Goal: Task Accomplishment & Management: Use online tool/utility

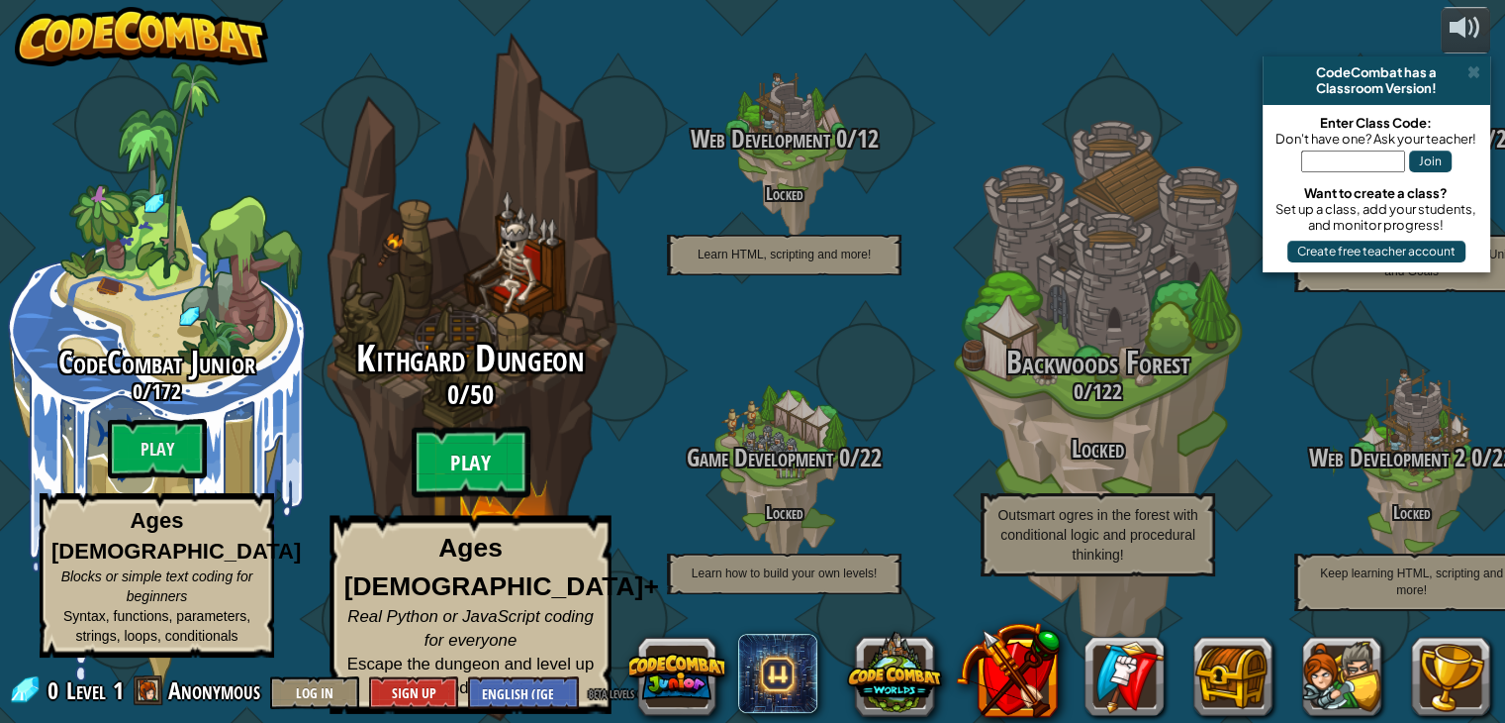
click at [438, 477] on btn "Play" at bounding box center [471, 462] width 119 height 71
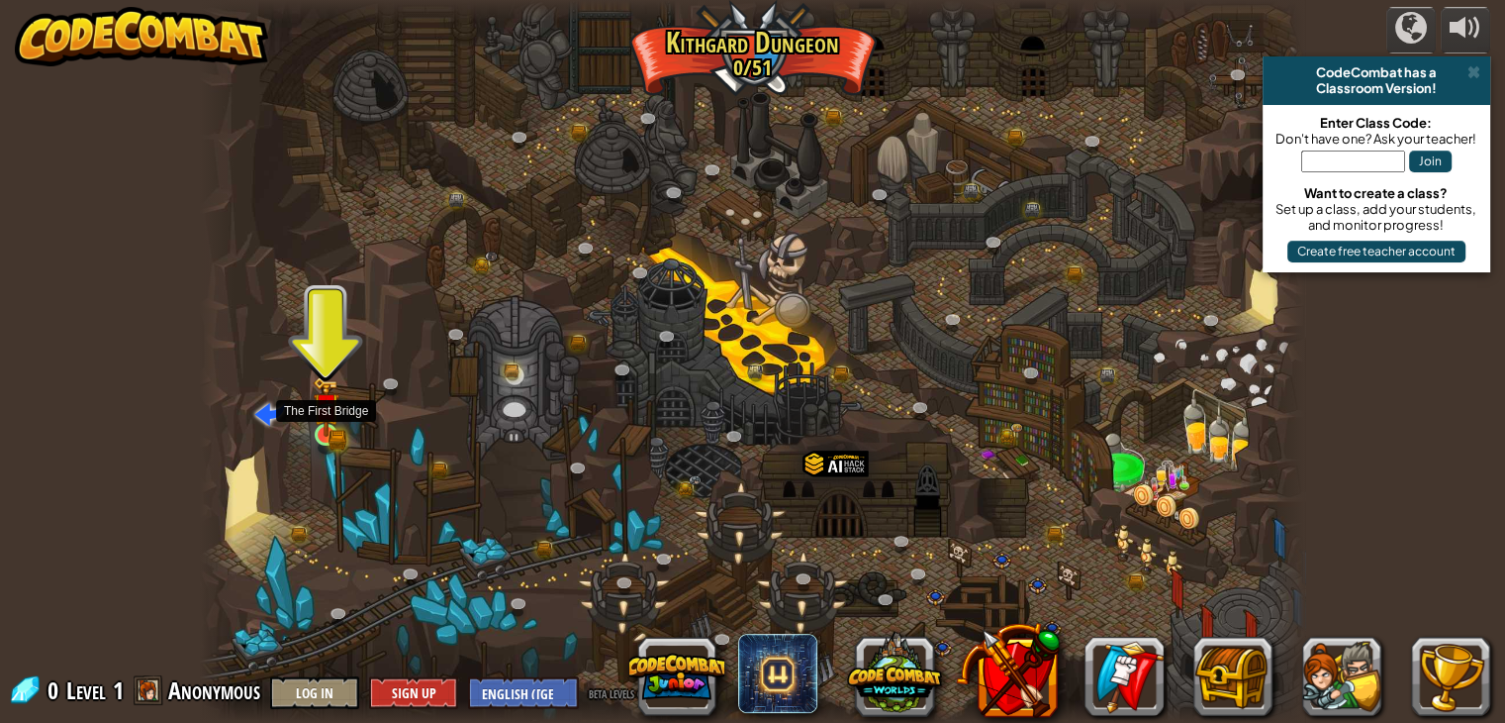
drag, startPoint x: 327, startPoint y: 373, endPoint x: 325, endPoint y: 426, distance: 52.5
click at [325, 426] on div "Twisted Canyon (Locked) Challenge: collect the most gold using all the programm…" at bounding box center [753, 361] width 1106 height 723
click at [325, 426] on img at bounding box center [327, 406] width 28 height 60
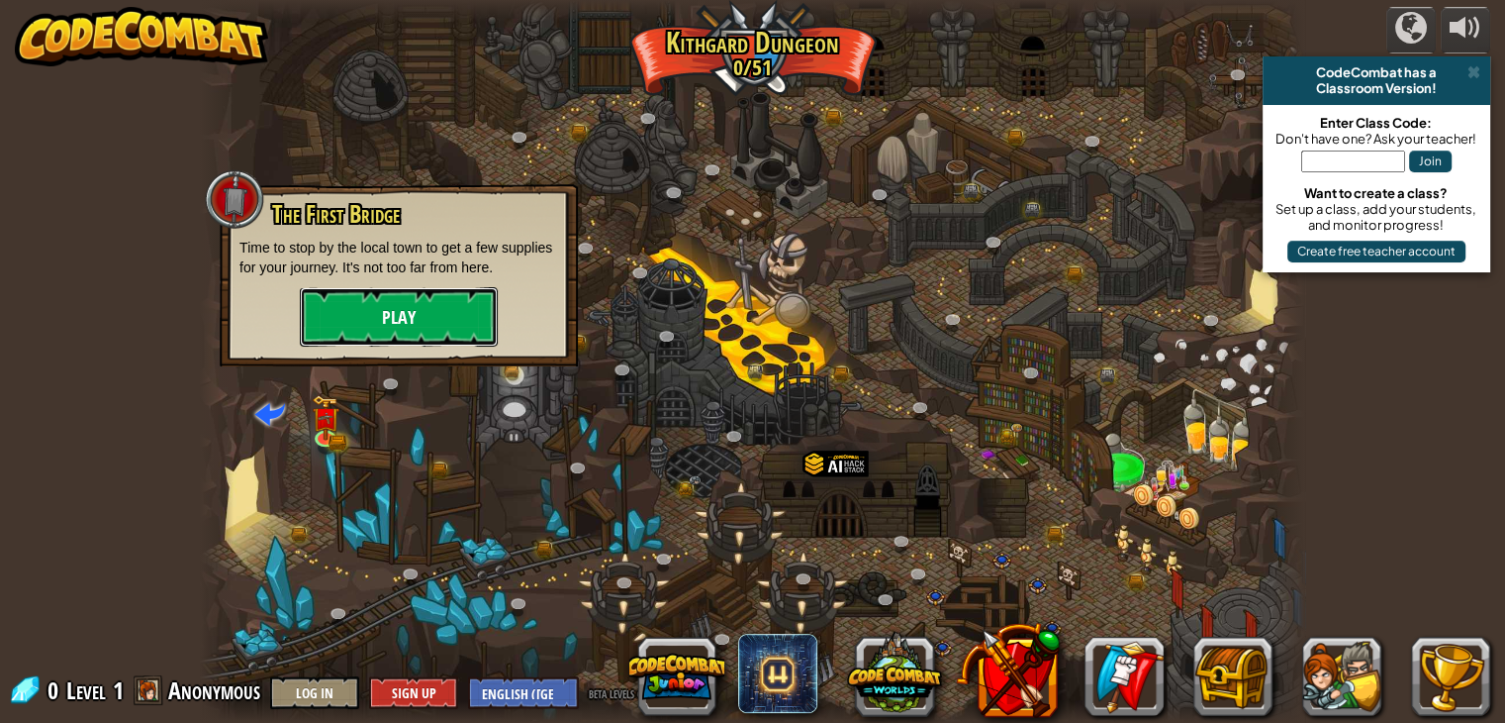
click at [358, 316] on button "Play" at bounding box center [399, 316] width 198 height 59
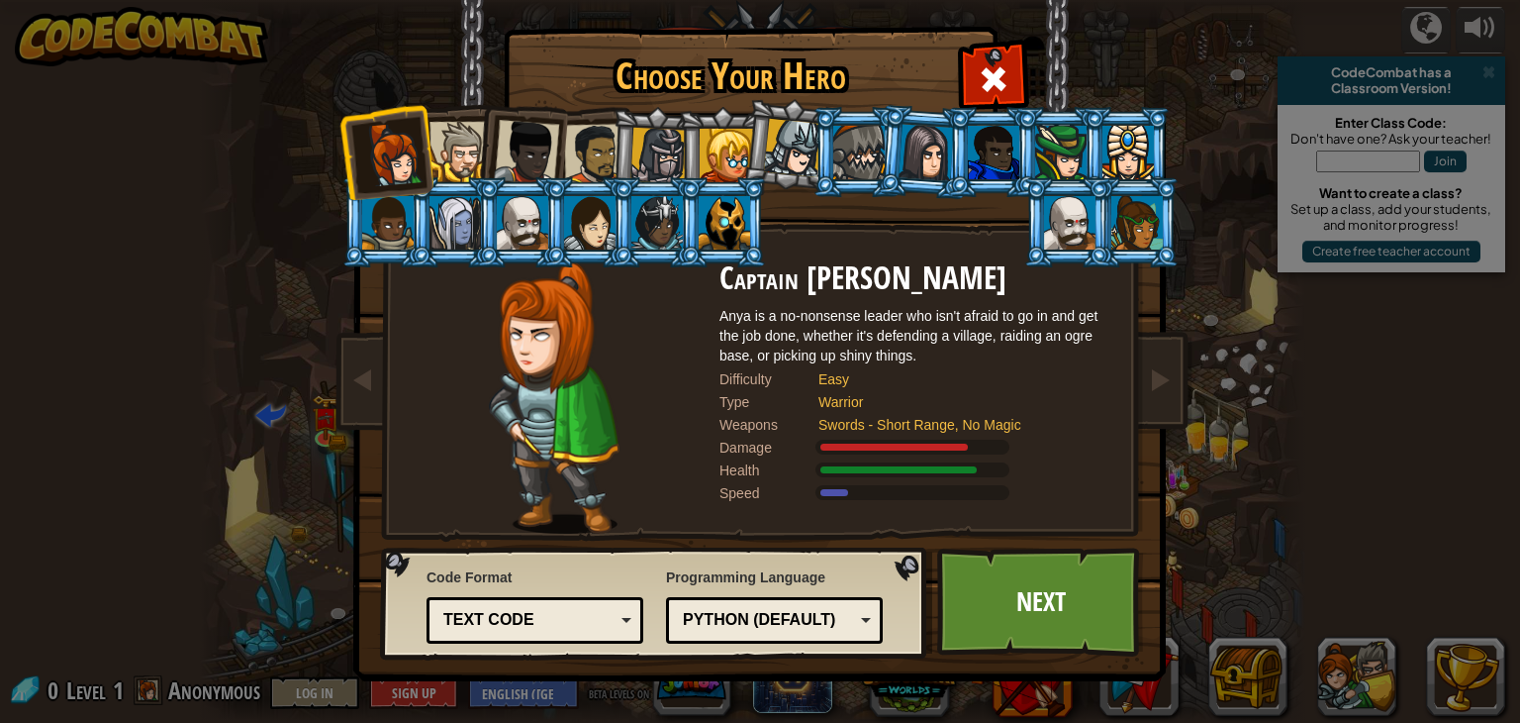
click at [851, 623] on div "Python (Default)" at bounding box center [768, 620] width 171 height 23
click at [829, 577] on div "Programming Language Python (Default) JavaScript Lua C++ Java (Experimental) Py…" at bounding box center [774, 605] width 217 height 86
click at [615, 614] on div "Text code" at bounding box center [534, 620] width 191 height 31
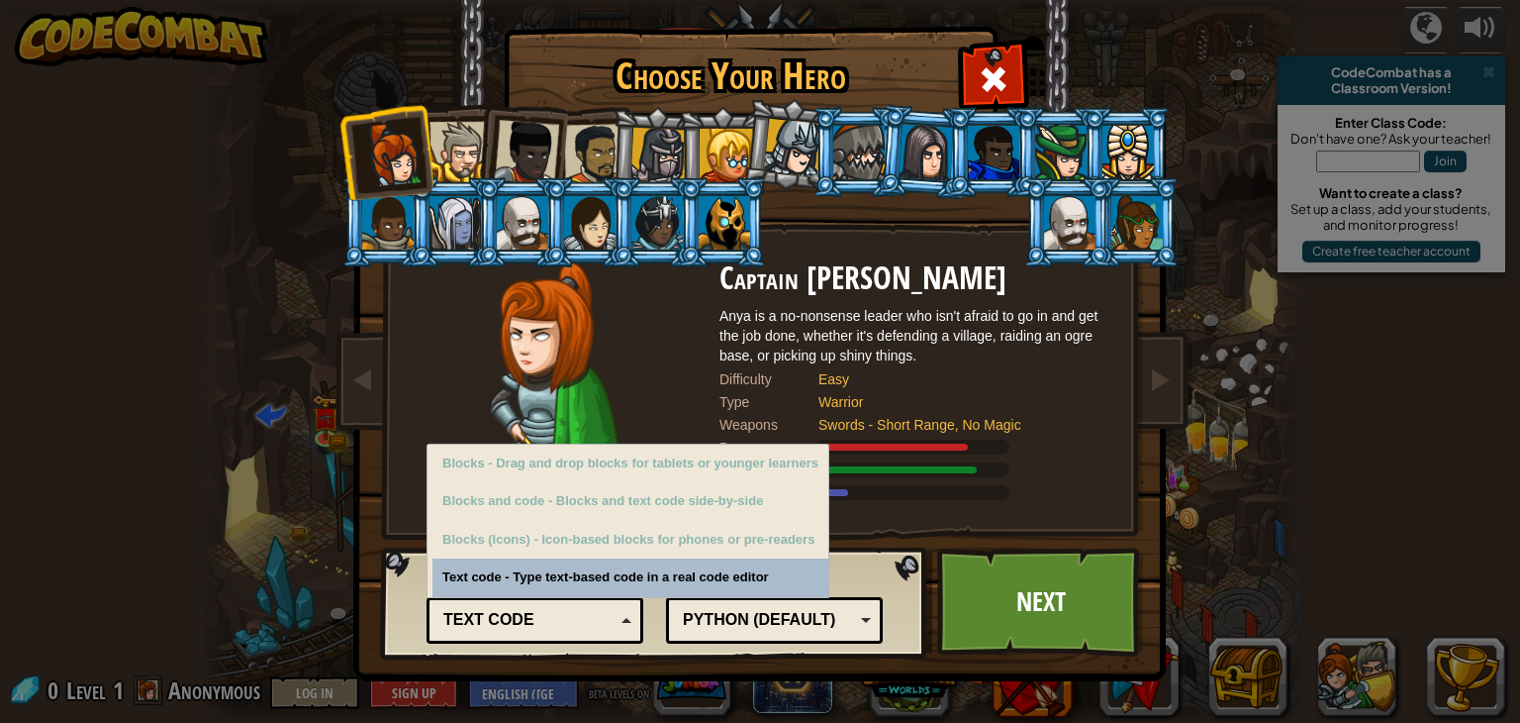
click at [615, 614] on div "Text code" at bounding box center [534, 620] width 191 height 31
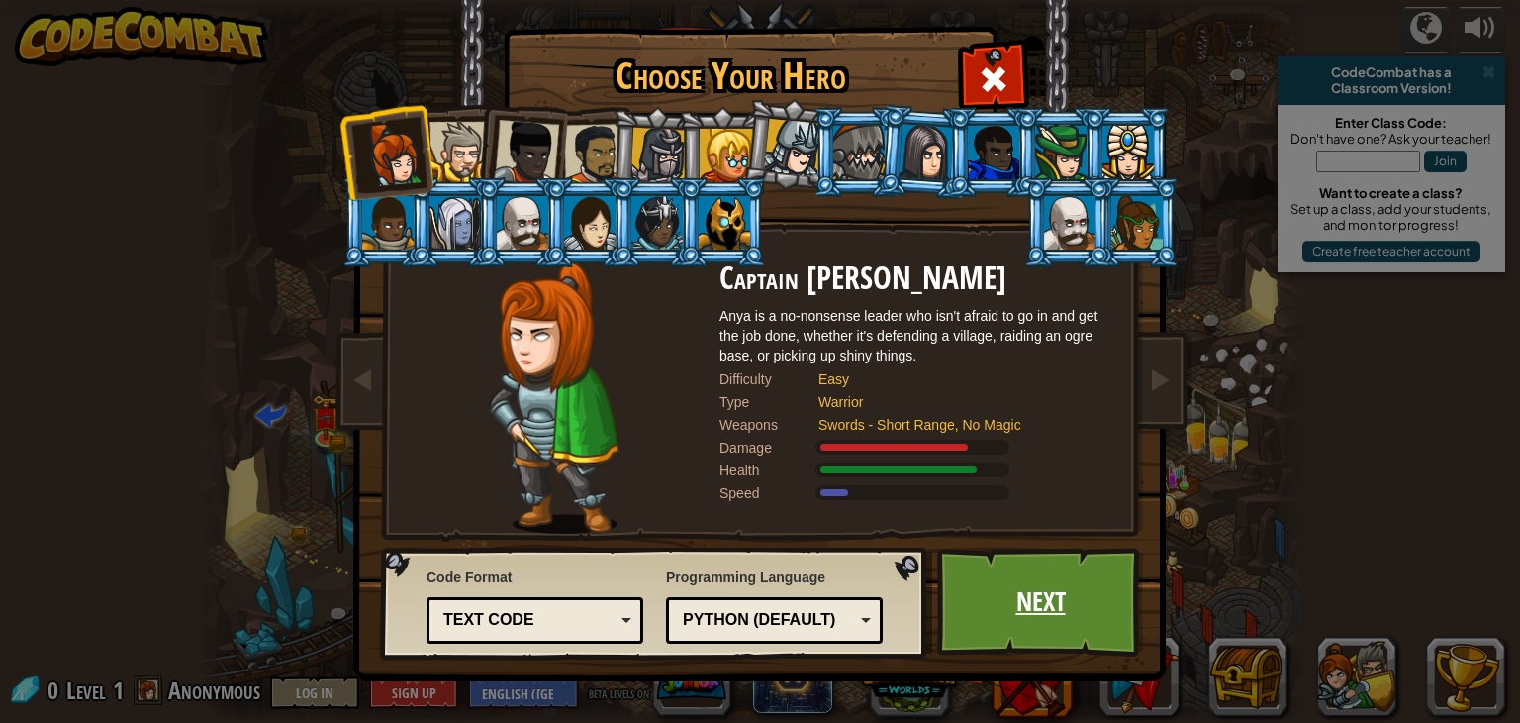
click at [1010, 608] on link "Next" at bounding box center [1040, 601] width 207 height 109
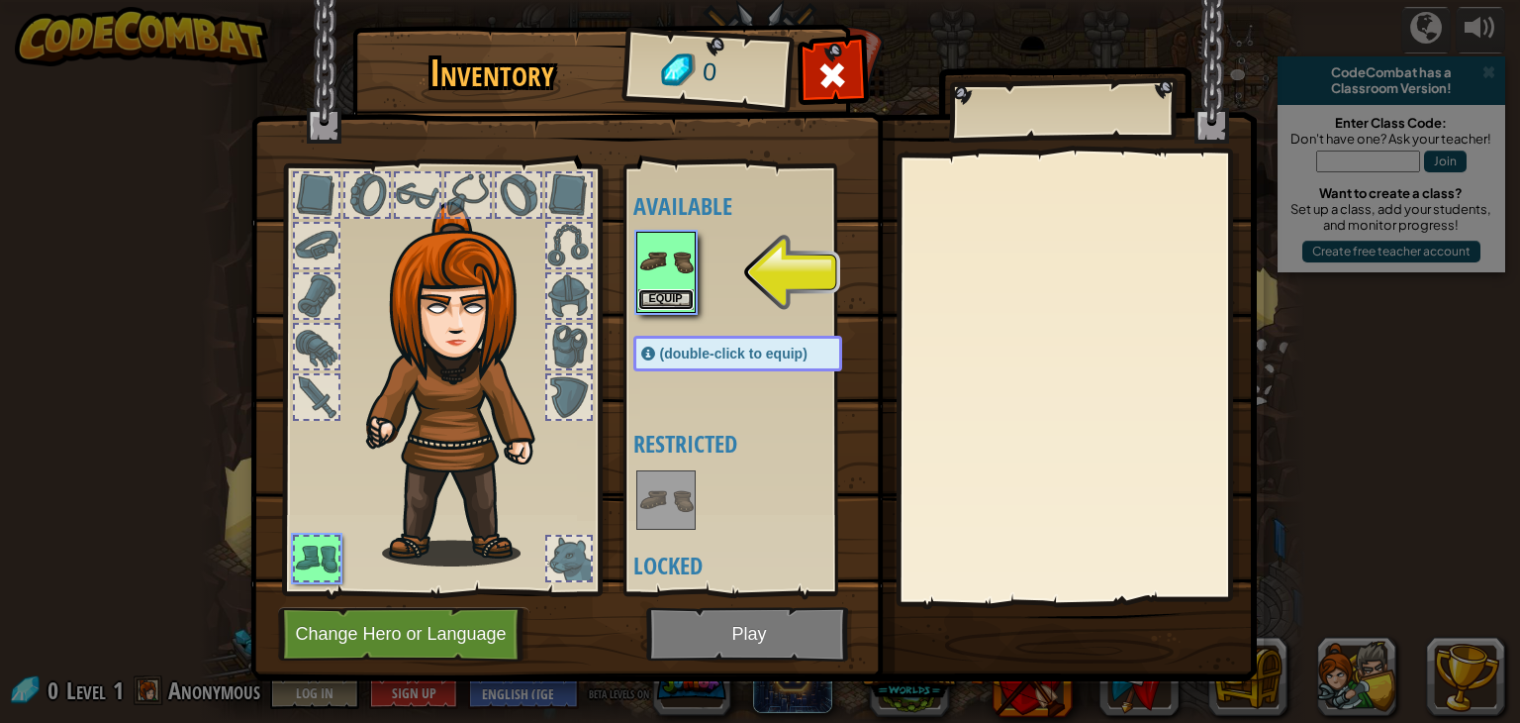
click at [669, 294] on button "Equip" at bounding box center [665, 299] width 55 height 21
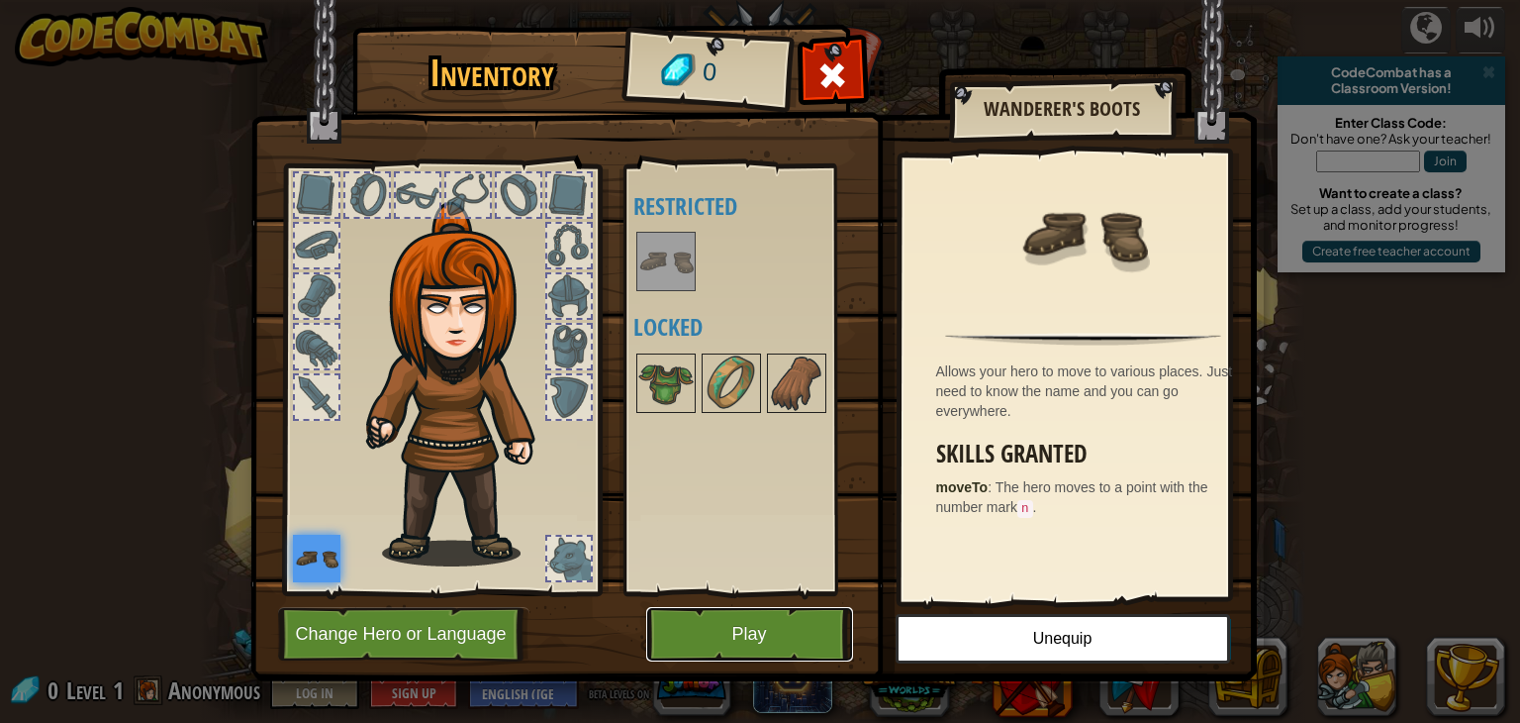
click at [721, 630] on button "Play" at bounding box center [749, 634] width 207 height 54
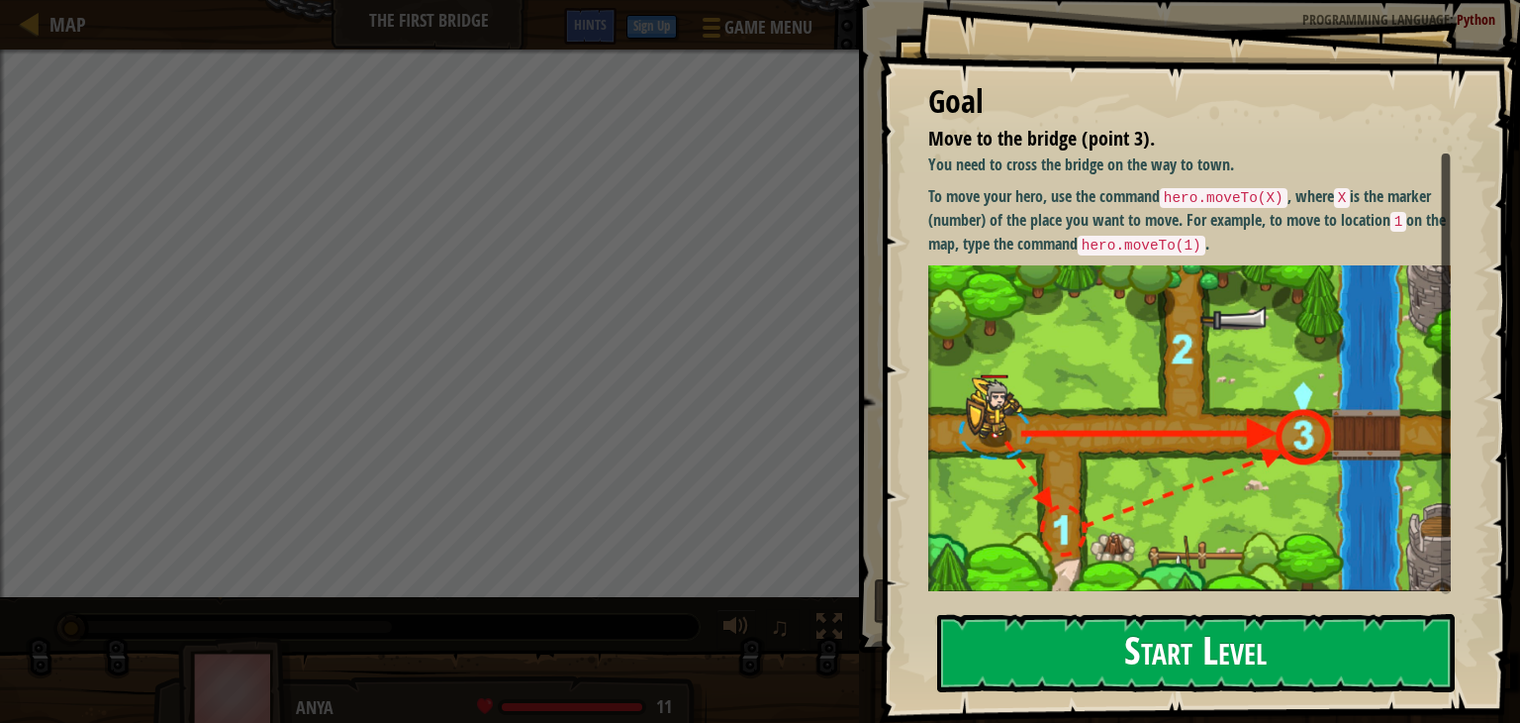
click at [1126, 647] on button "Start Level" at bounding box center [1196, 653] width 518 height 78
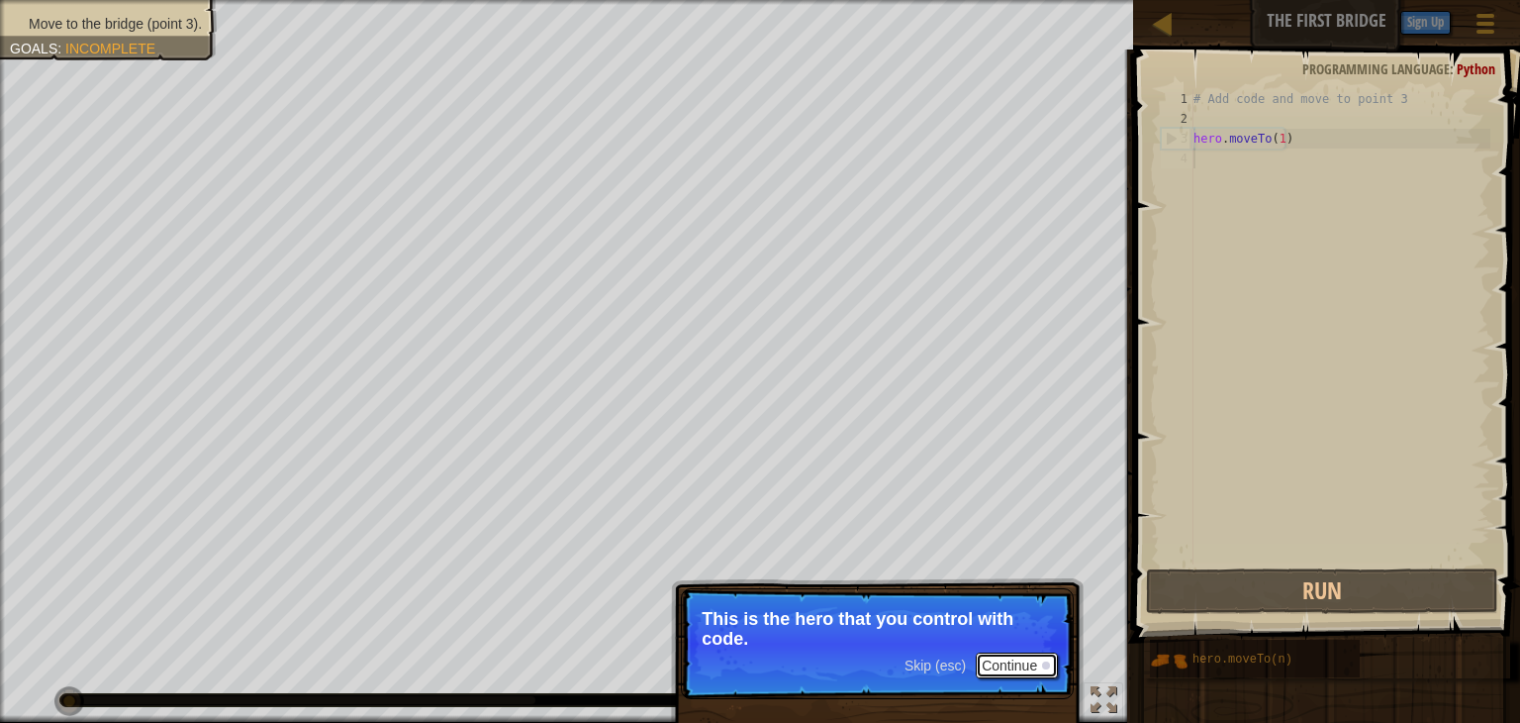
click at [998, 665] on button "Continue" at bounding box center [1017, 665] width 82 height 26
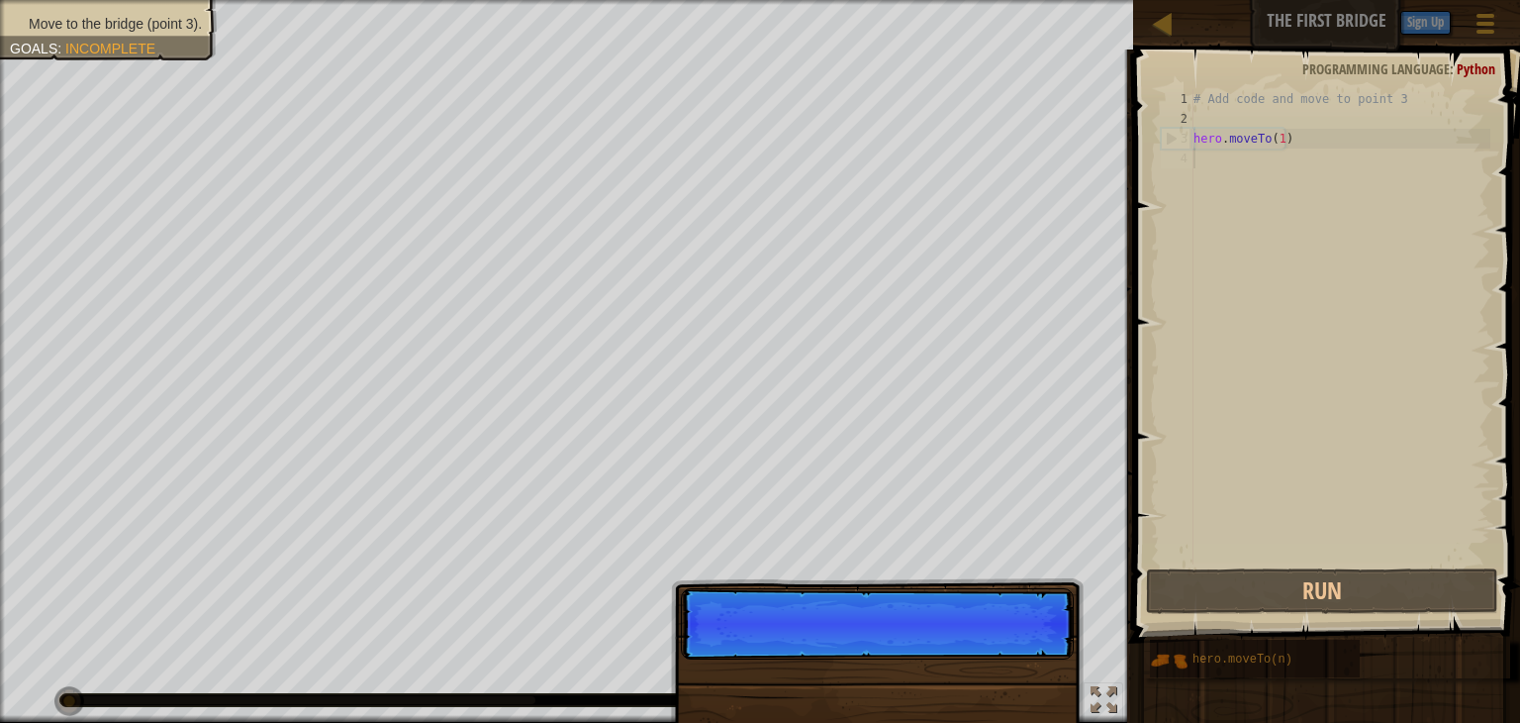
scroll to position [9, 0]
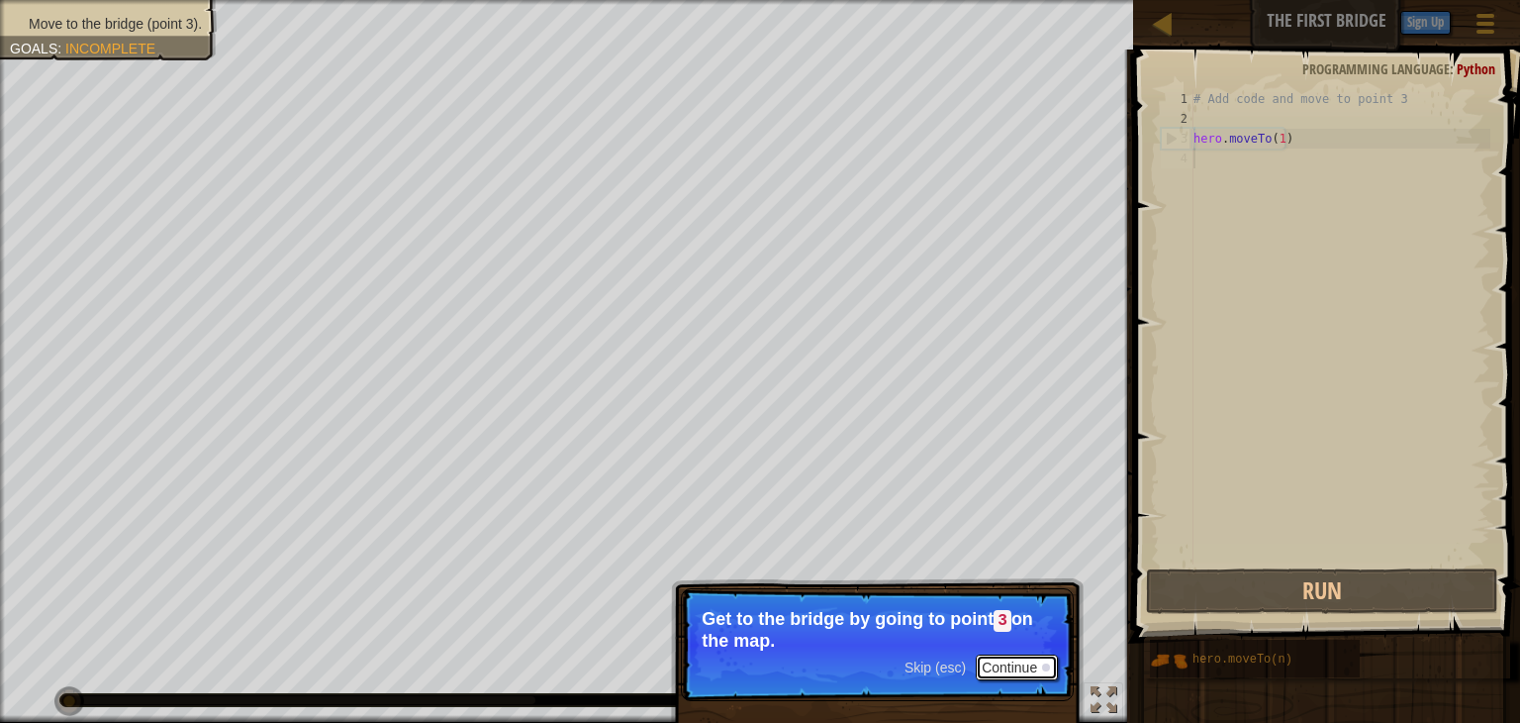
click at [1031, 663] on button "Continue" at bounding box center [1017, 667] width 82 height 26
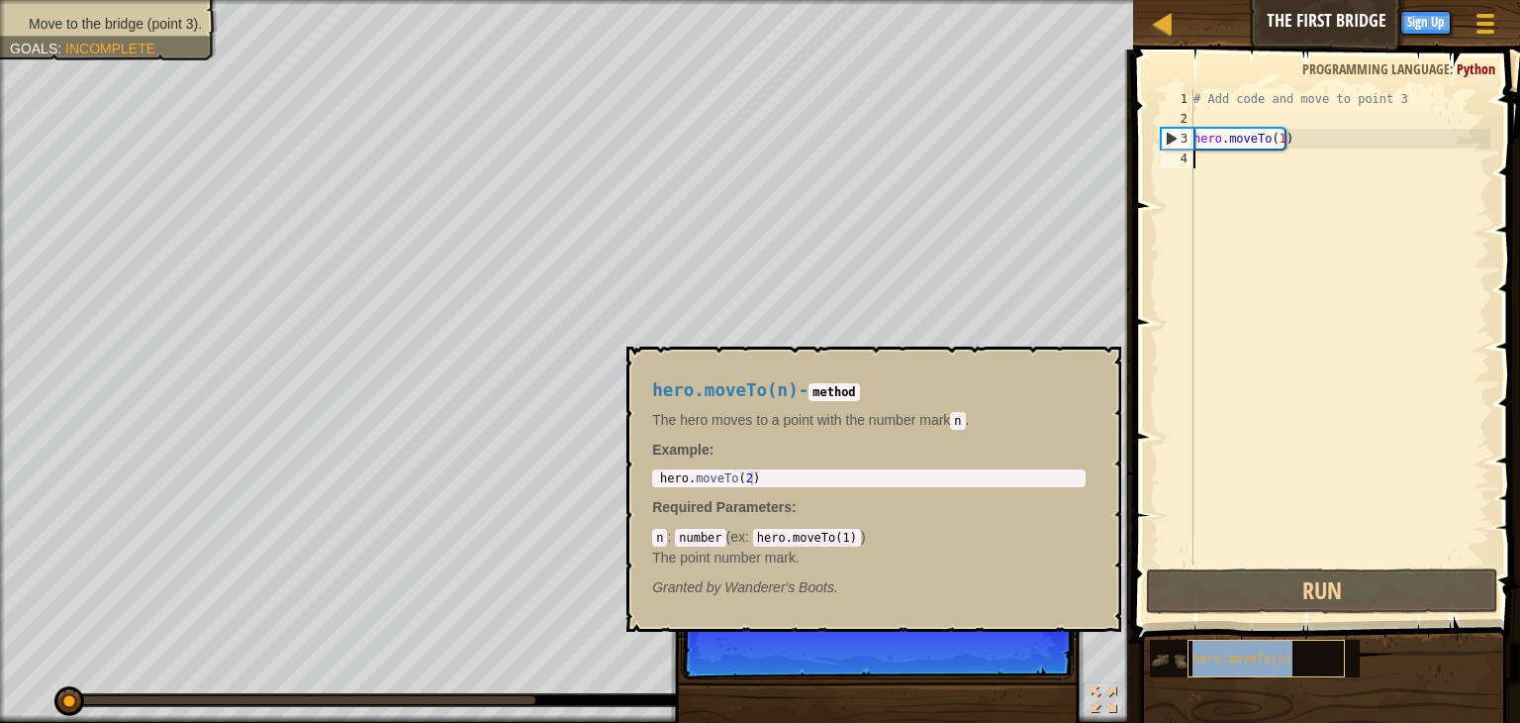
click at [1219, 670] on div "hero.moveTo(n)" at bounding box center [1266, 658] width 157 height 38
click at [1104, 366] on button "×" at bounding box center [1100, 369] width 16 height 28
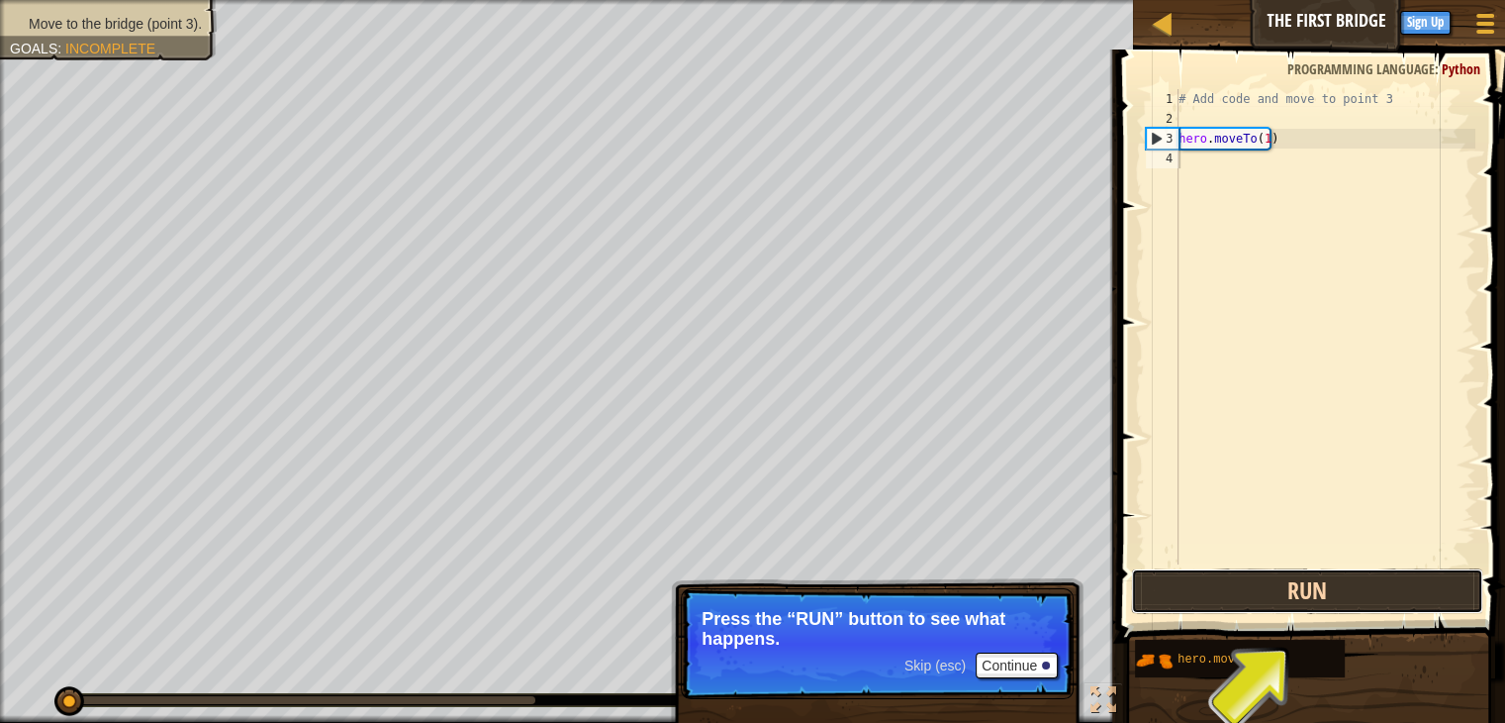
click at [1279, 602] on button "Run" at bounding box center [1307, 591] width 352 height 46
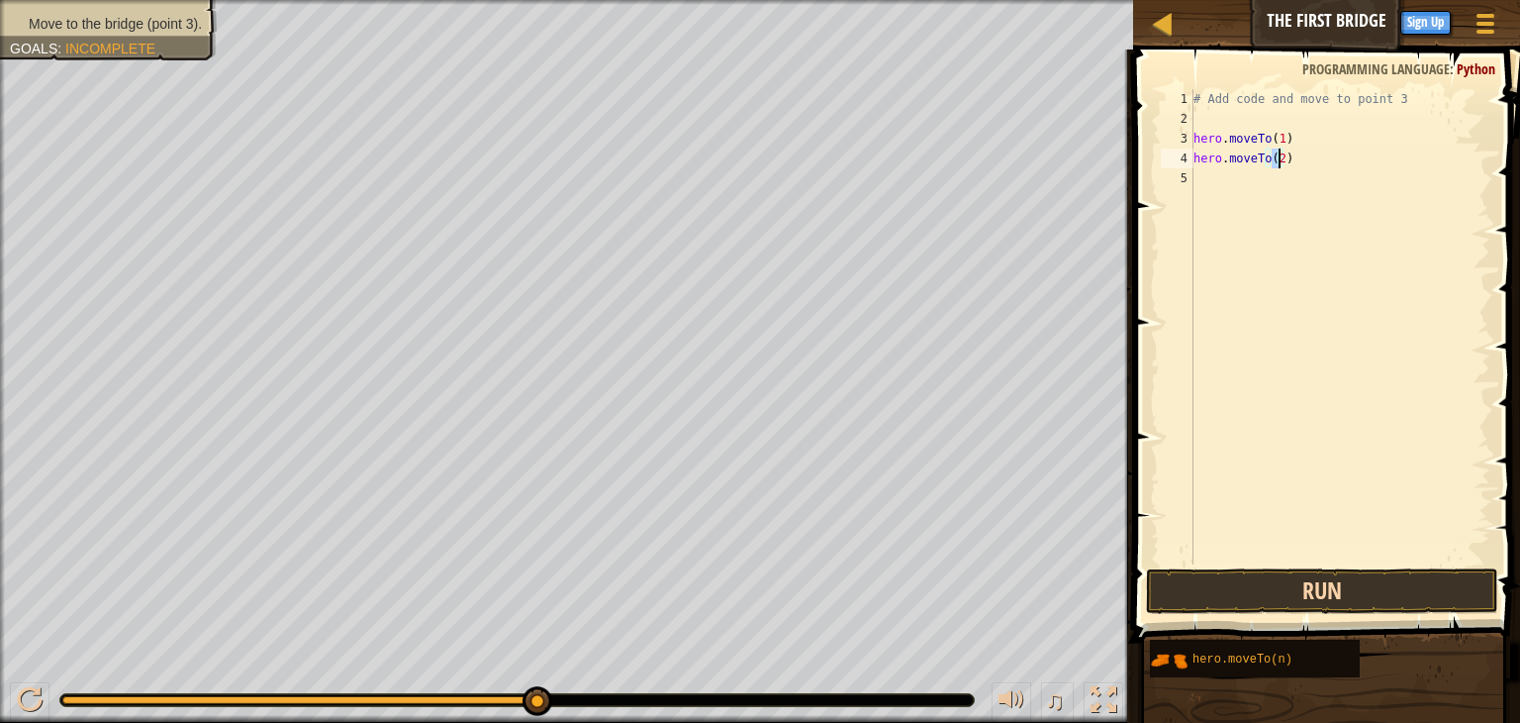
type textarea "hero.moveTo(2)"
click at [1332, 592] on button "Run" at bounding box center [1322, 591] width 352 height 46
type textarea "hero.moveTo(3)"
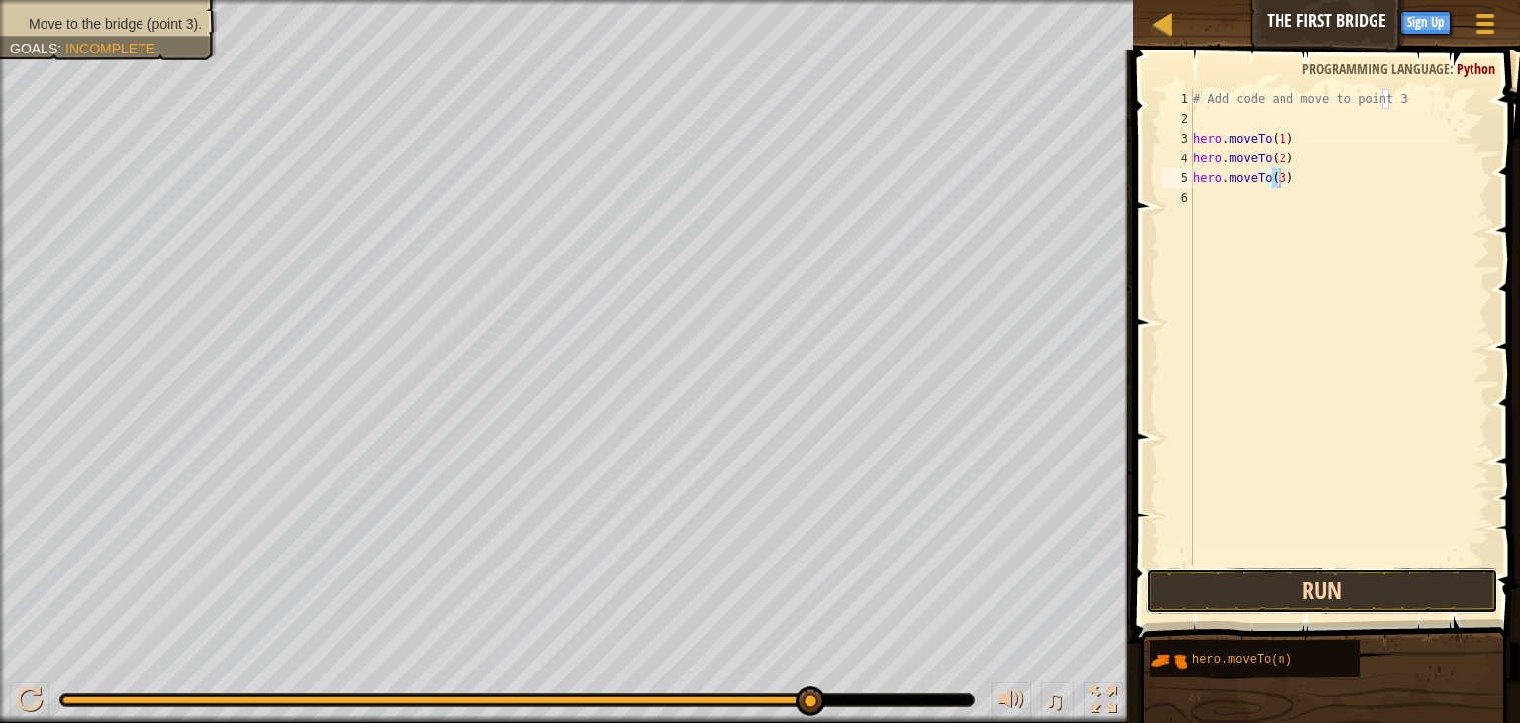
click at [1295, 577] on button "Run" at bounding box center [1322, 591] width 352 height 46
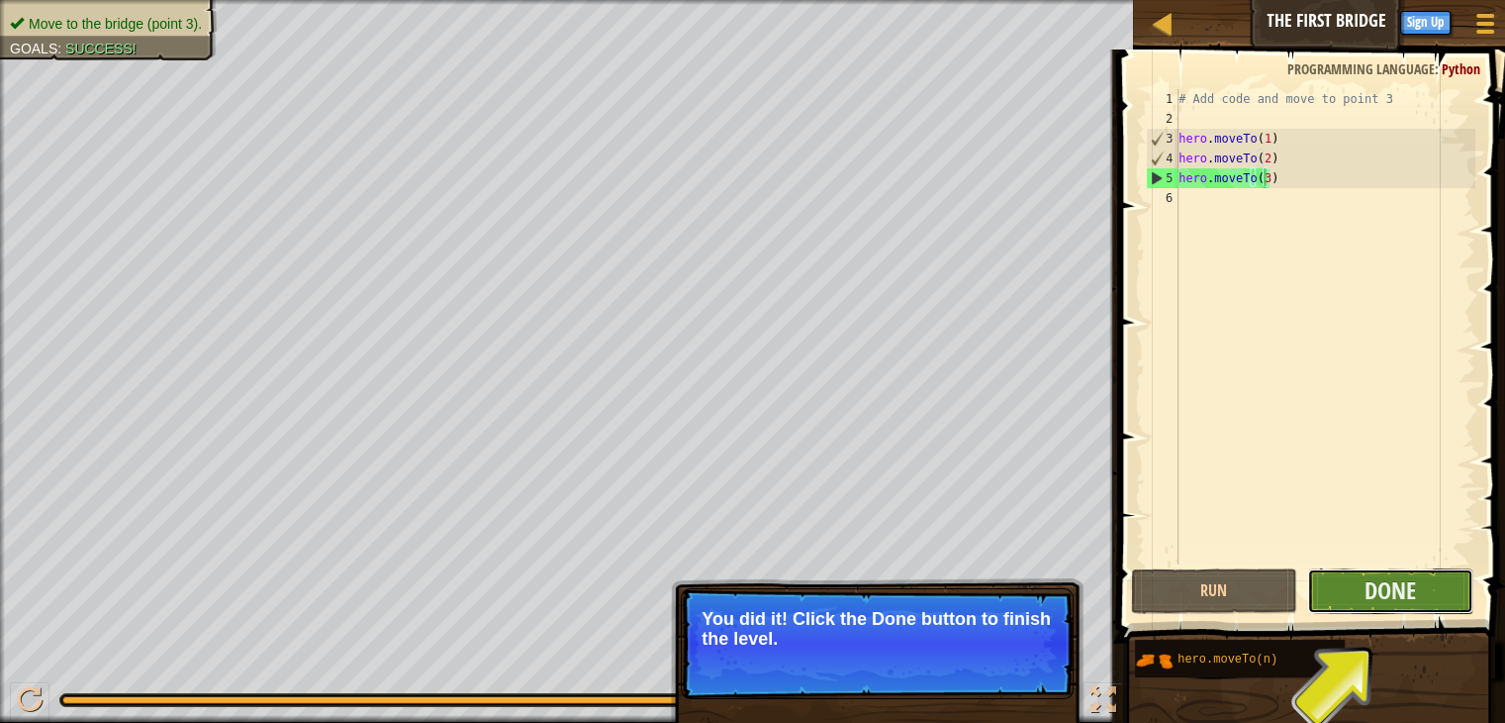
click at [1378, 594] on span "Done" at bounding box center [1390, 590] width 51 height 32
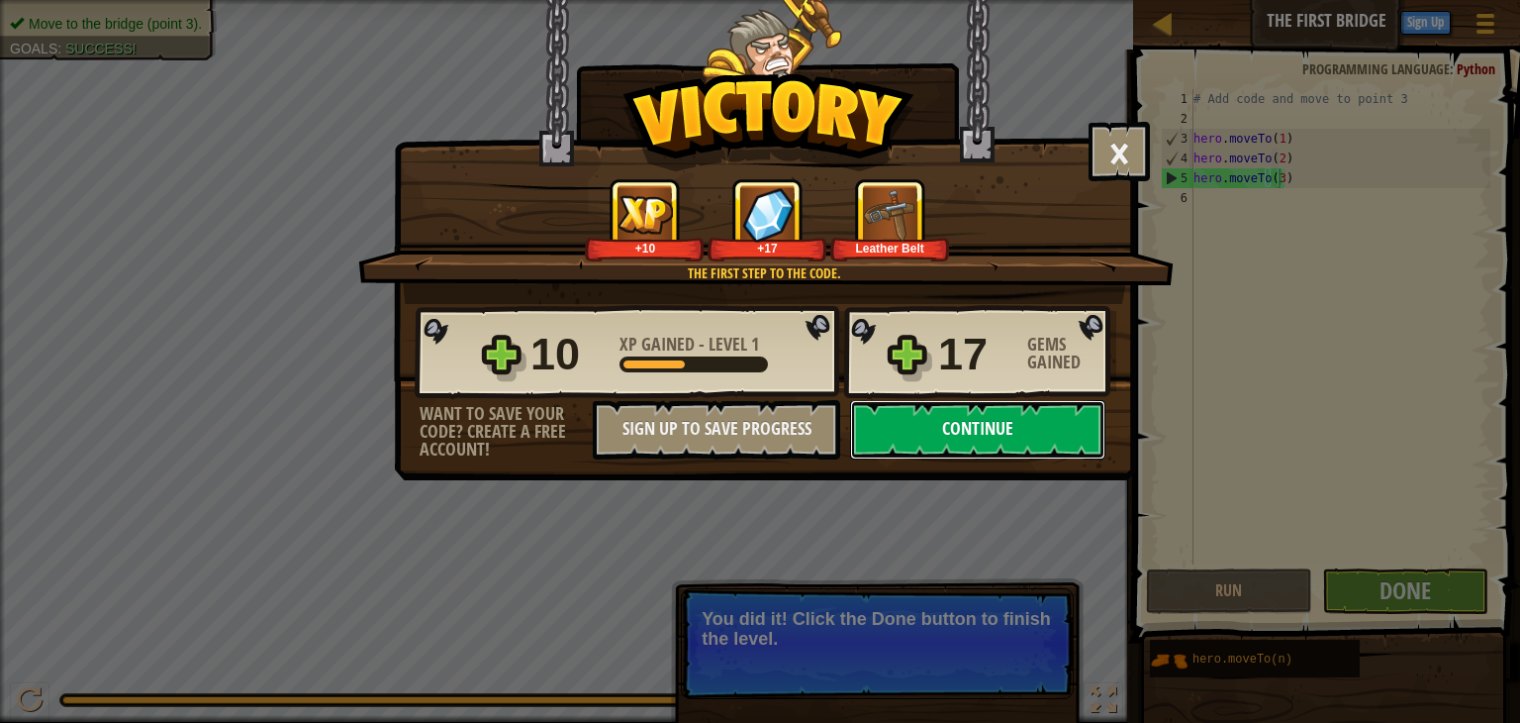
click at [906, 443] on button "Continue" at bounding box center [977, 429] width 255 height 59
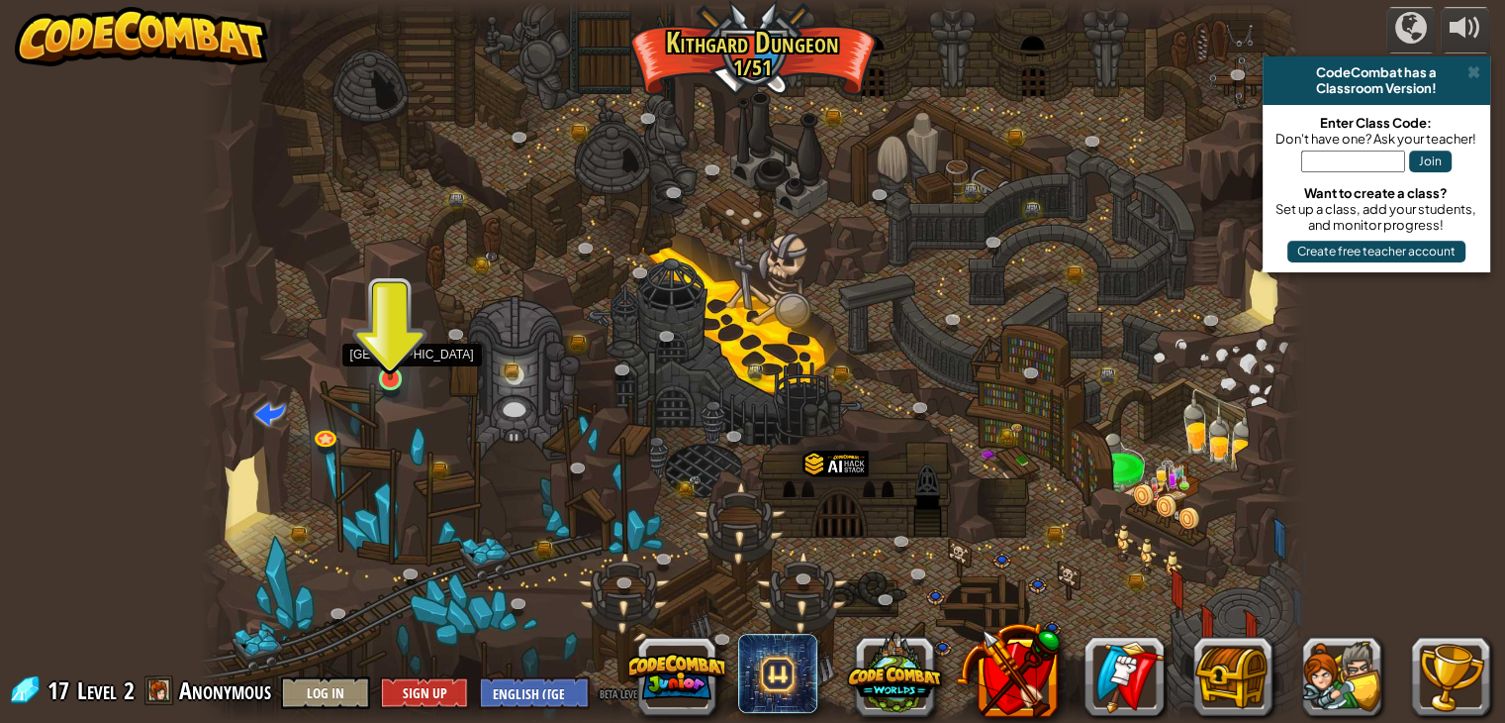
click at [388, 349] on img at bounding box center [391, 349] width 28 height 63
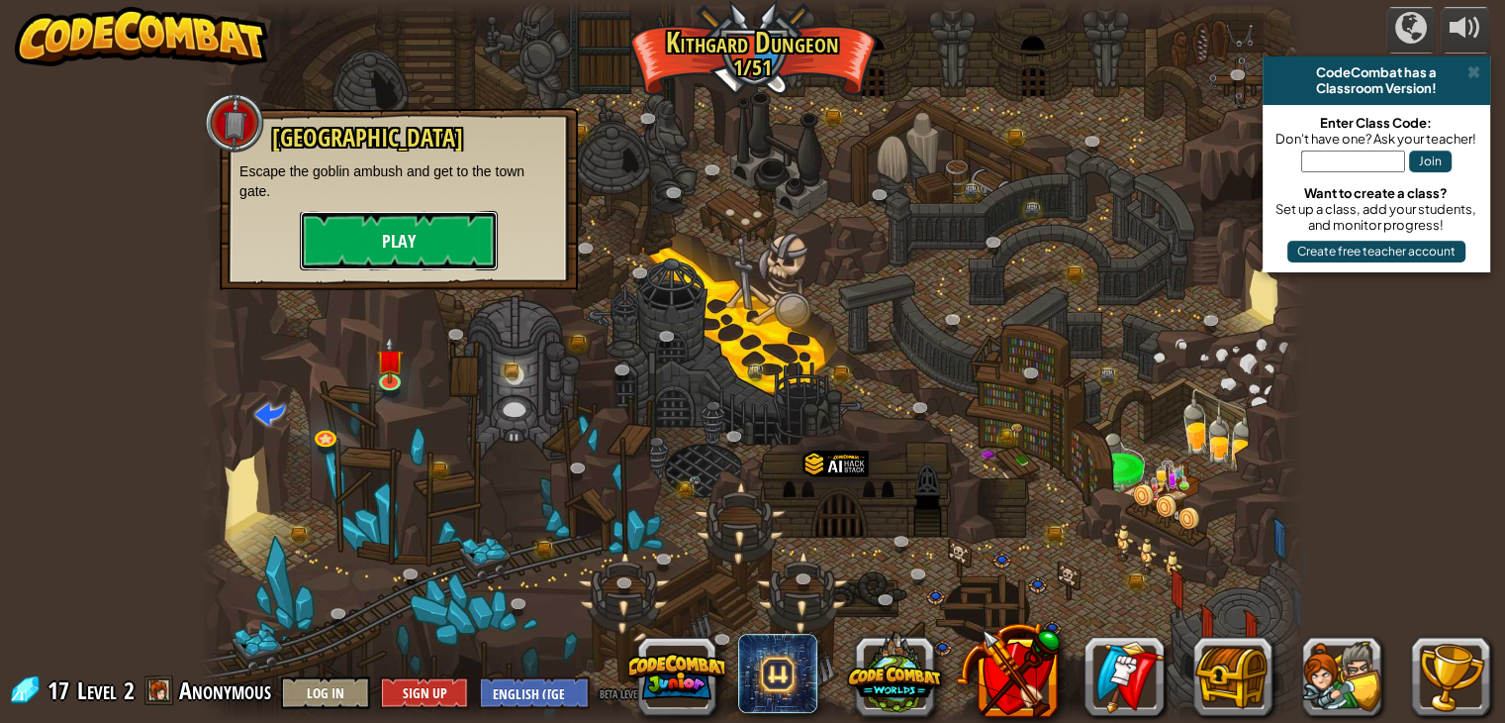
click at [384, 242] on button "Play" at bounding box center [399, 240] width 198 height 59
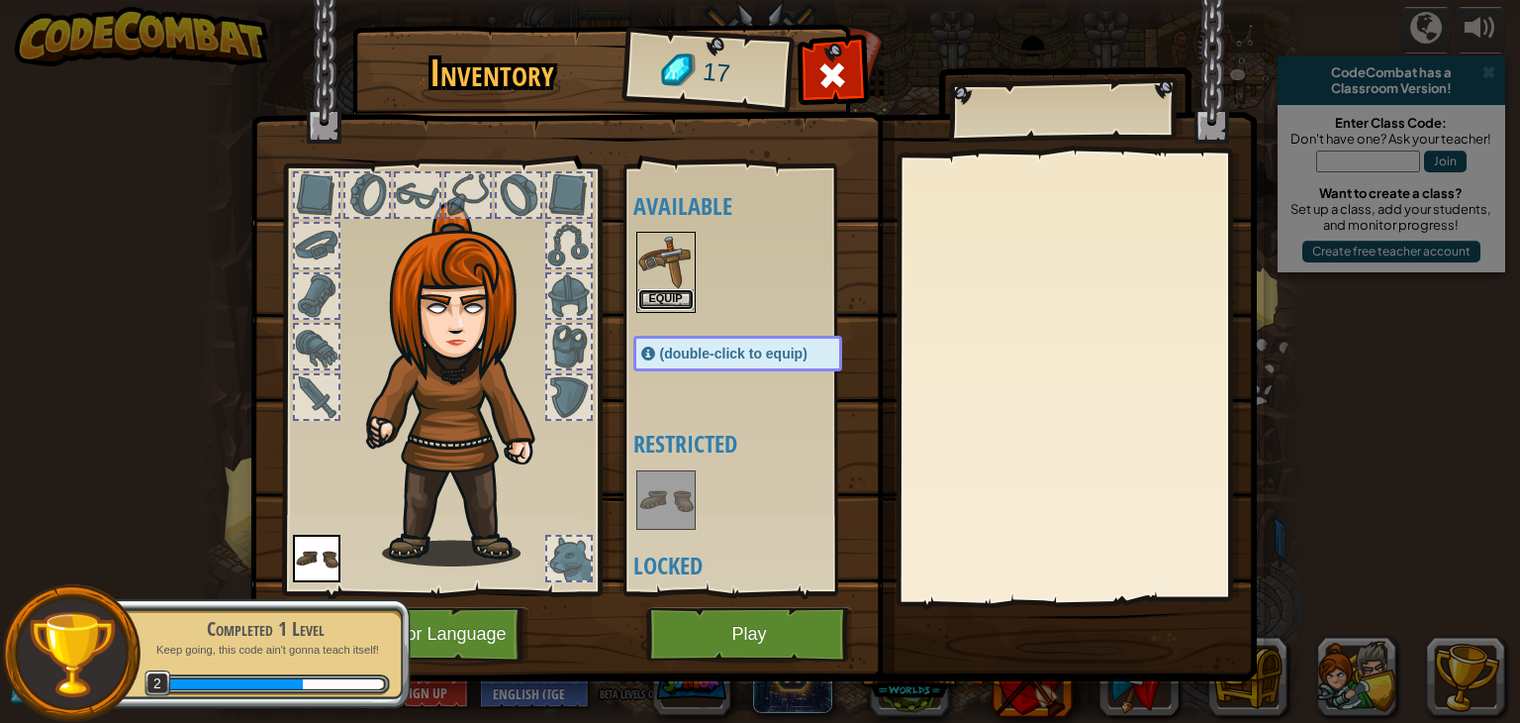
click at [652, 294] on button "Equip" at bounding box center [665, 299] width 55 height 21
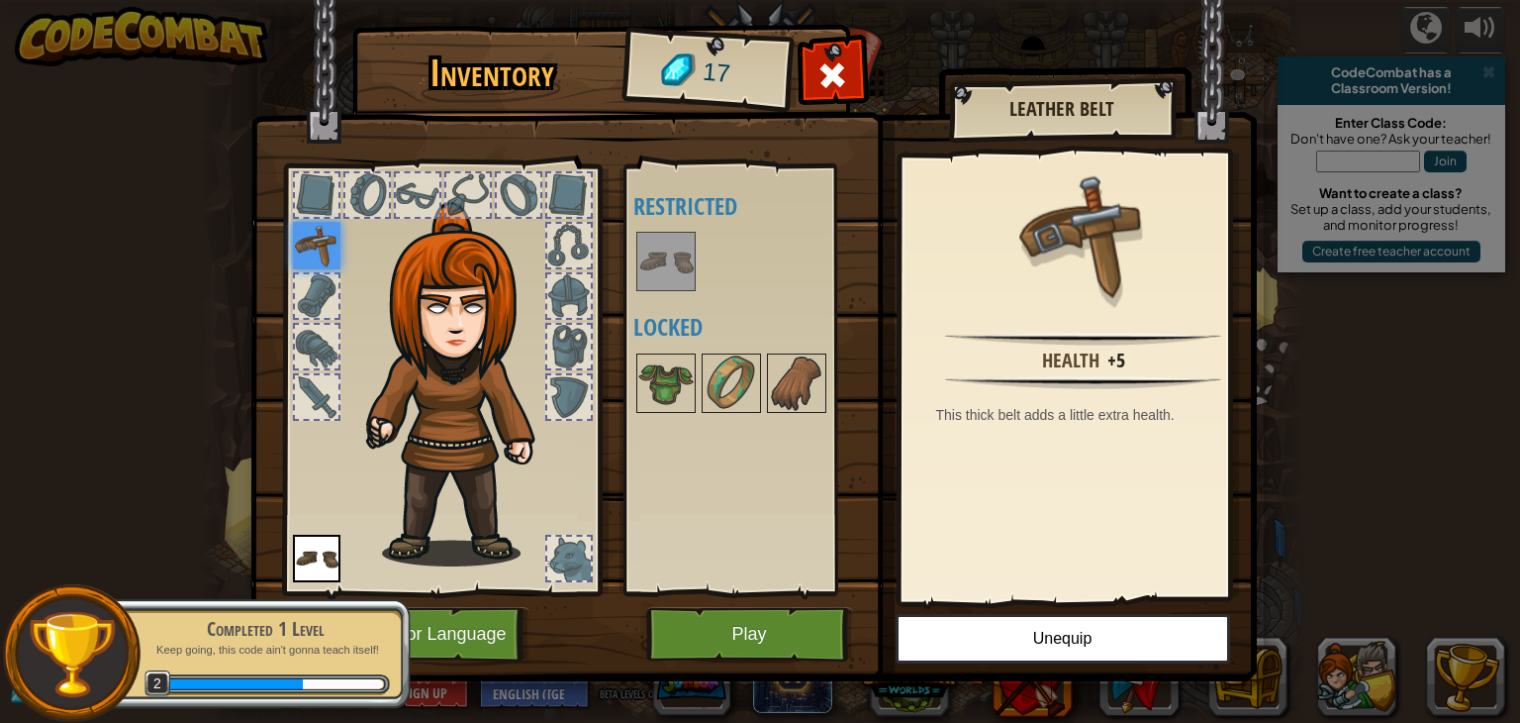
click at [694, 262] on div at bounding box center [665, 261] width 59 height 59
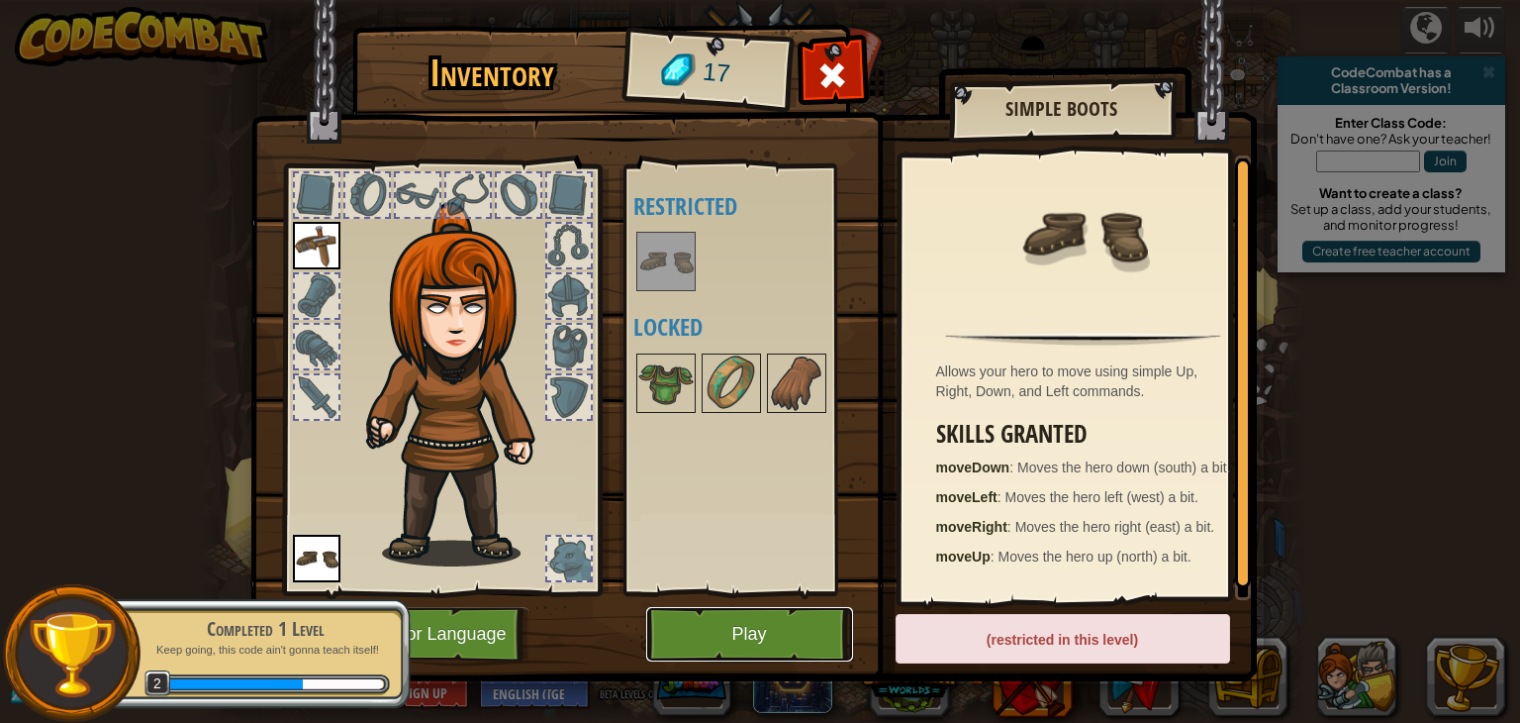
click at [725, 619] on button "Play" at bounding box center [749, 634] width 207 height 54
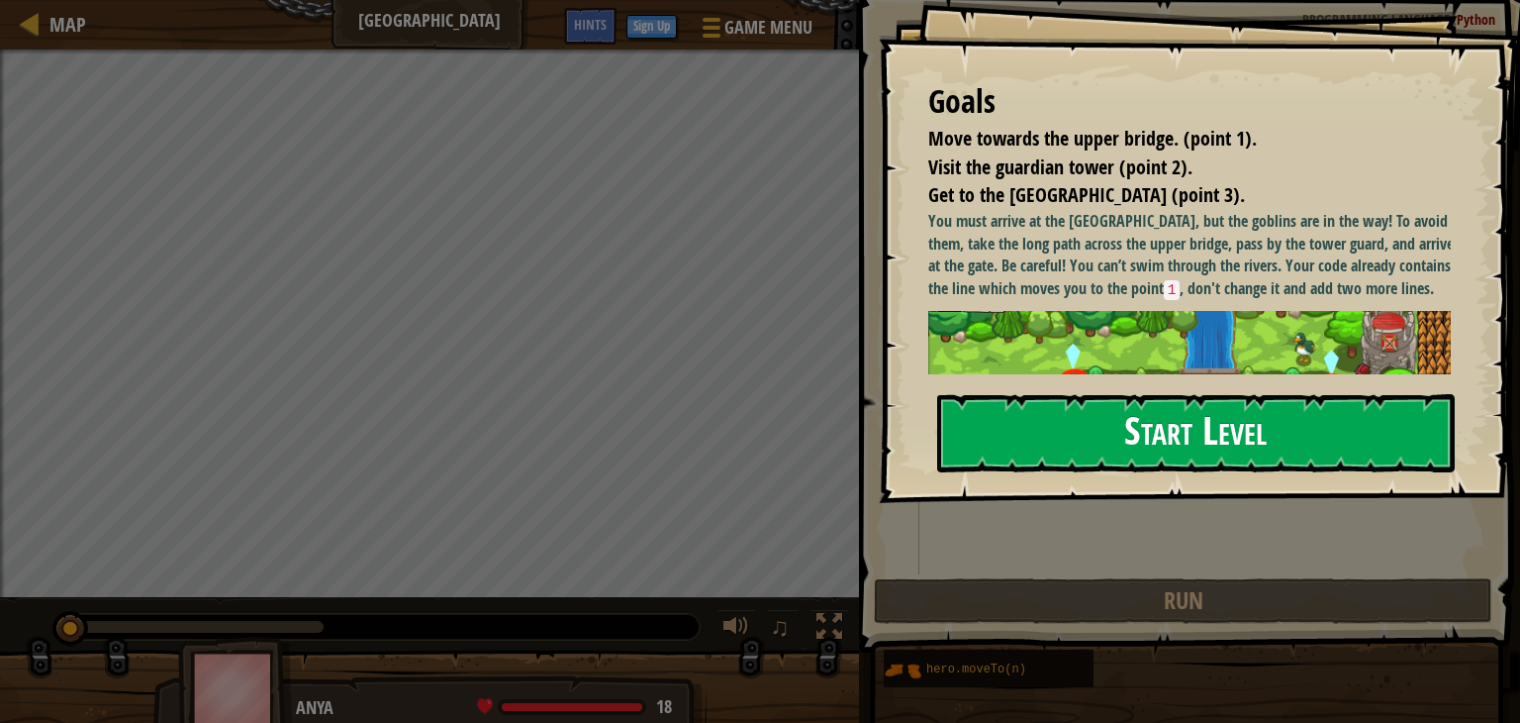
click at [1257, 421] on button "Start Level" at bounding box center [1196, 433] width 518 height 78
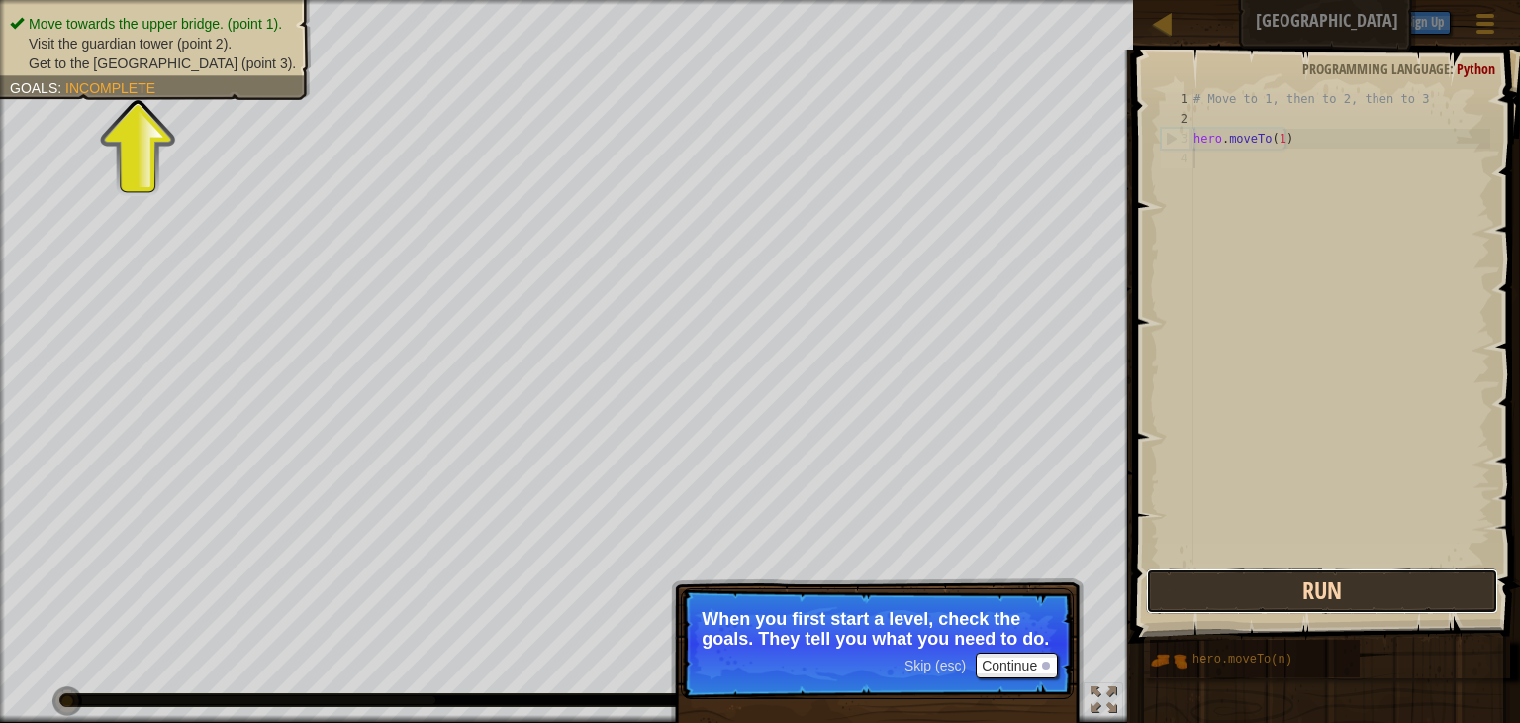
click at [1347, 607] on button "Run" at bounding box center [1322, 591] width 352 height 46
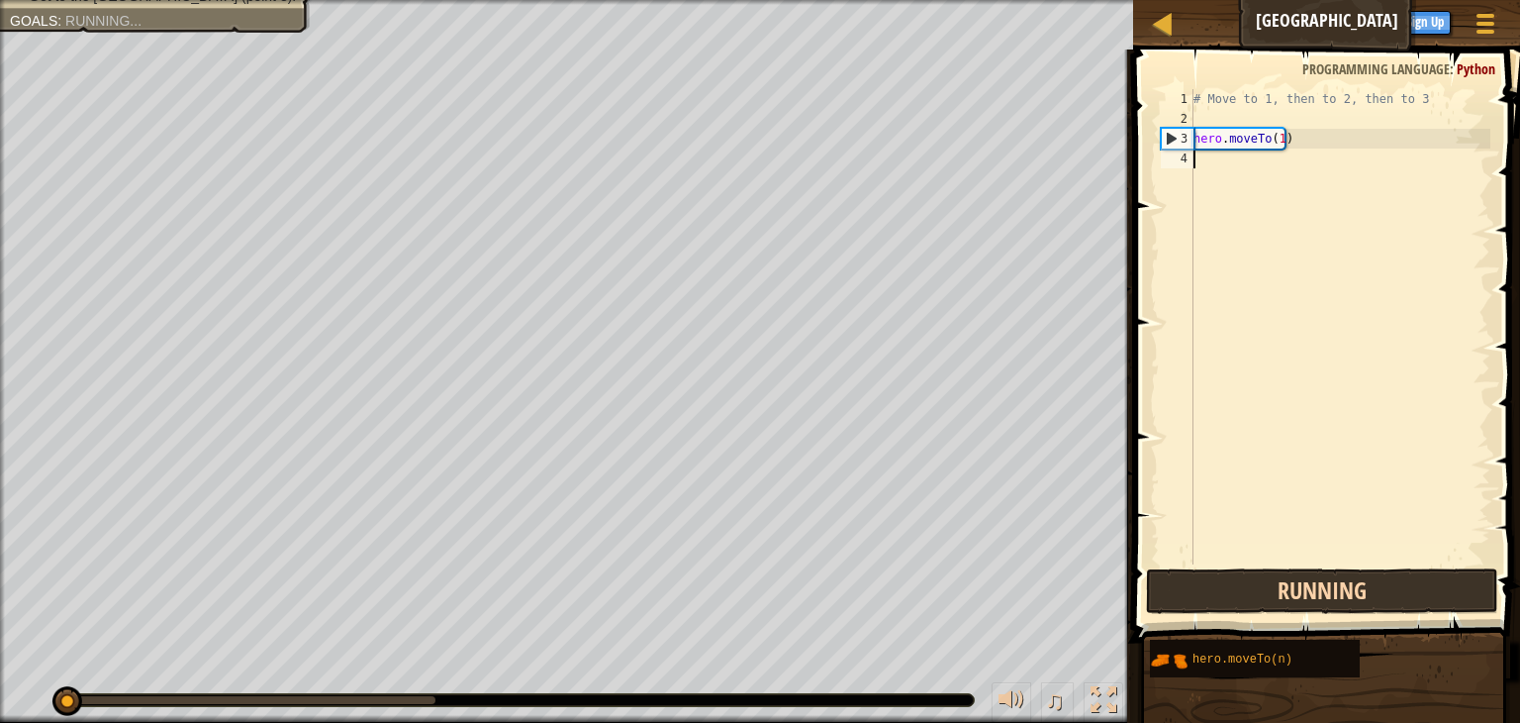
scroll to position [9, 0]
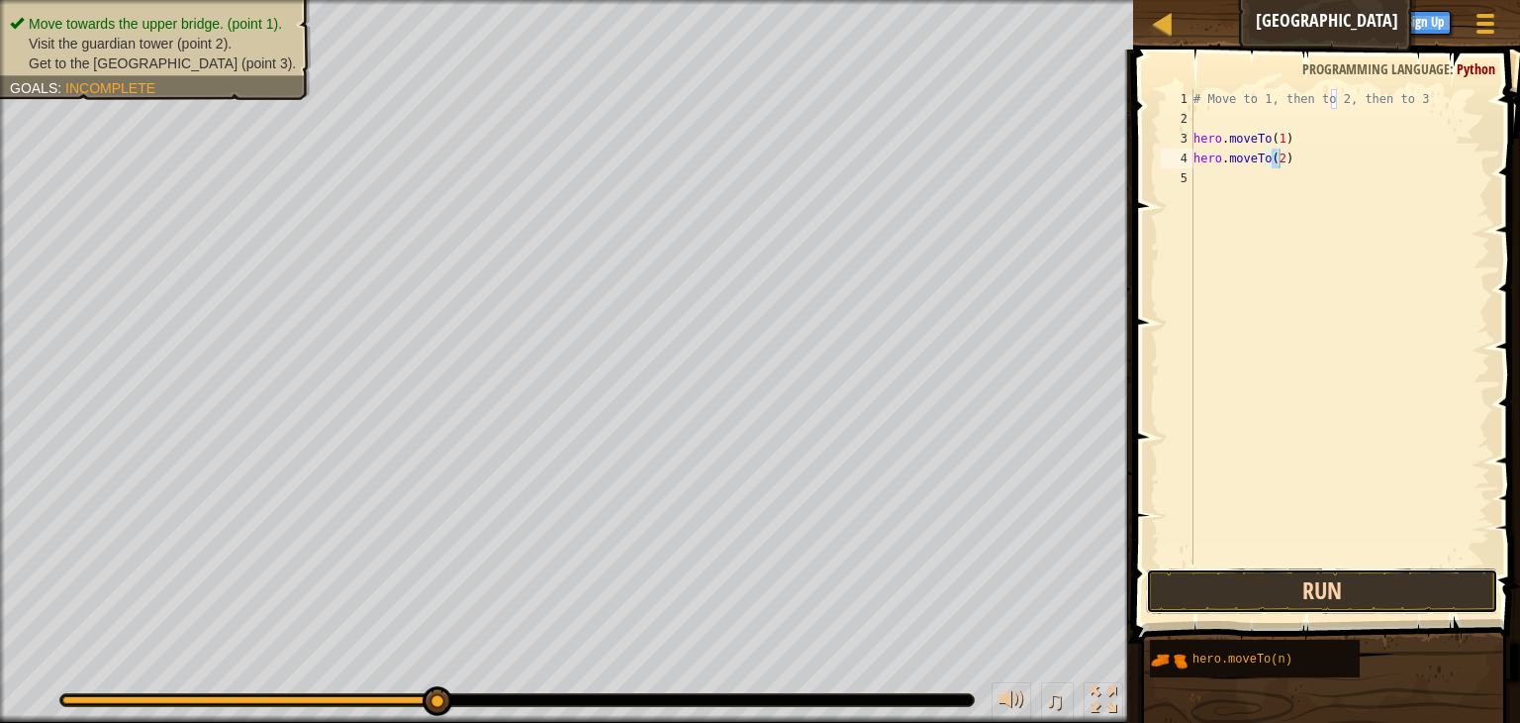
click at [1298, 599] on button "Run" at bounding box center [1322, 591] width 352 height 46
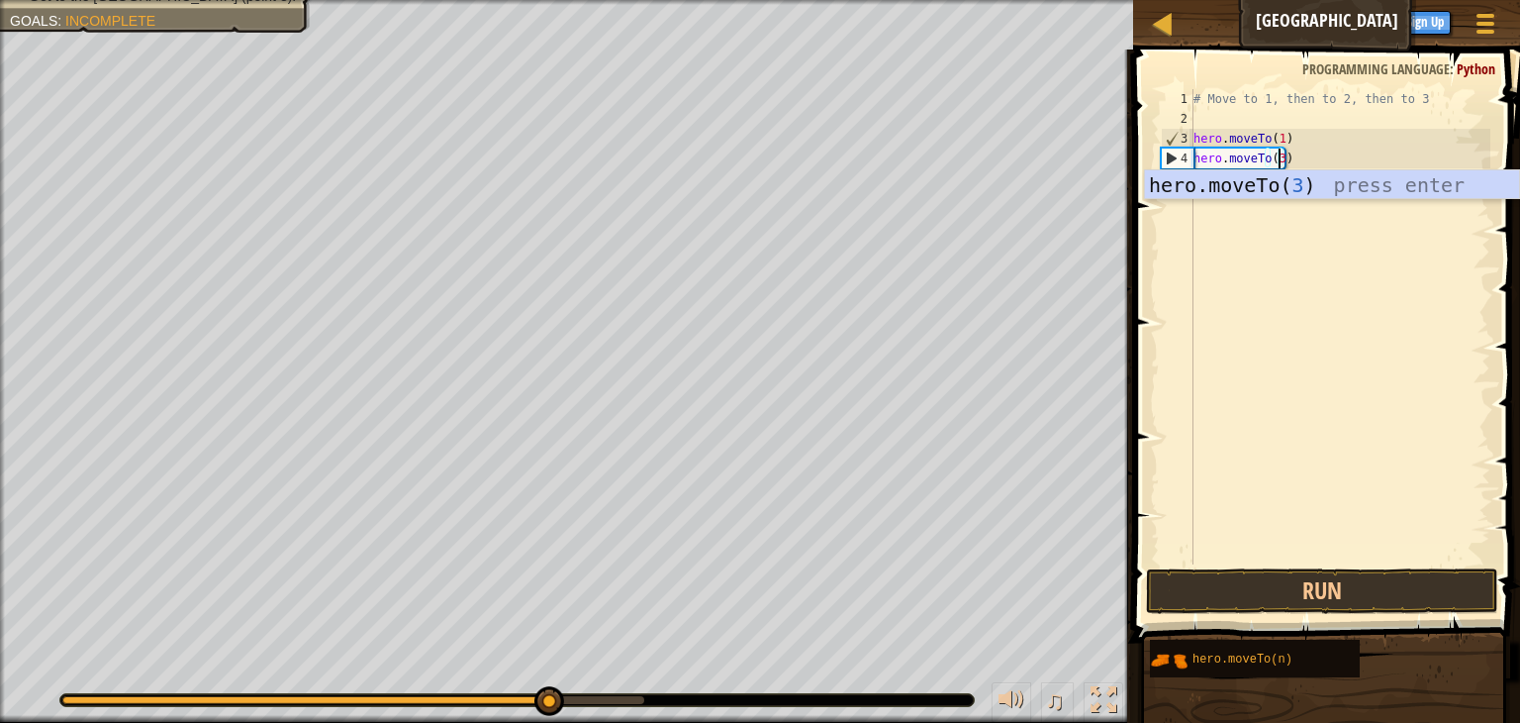
scroll to position [9, 6]
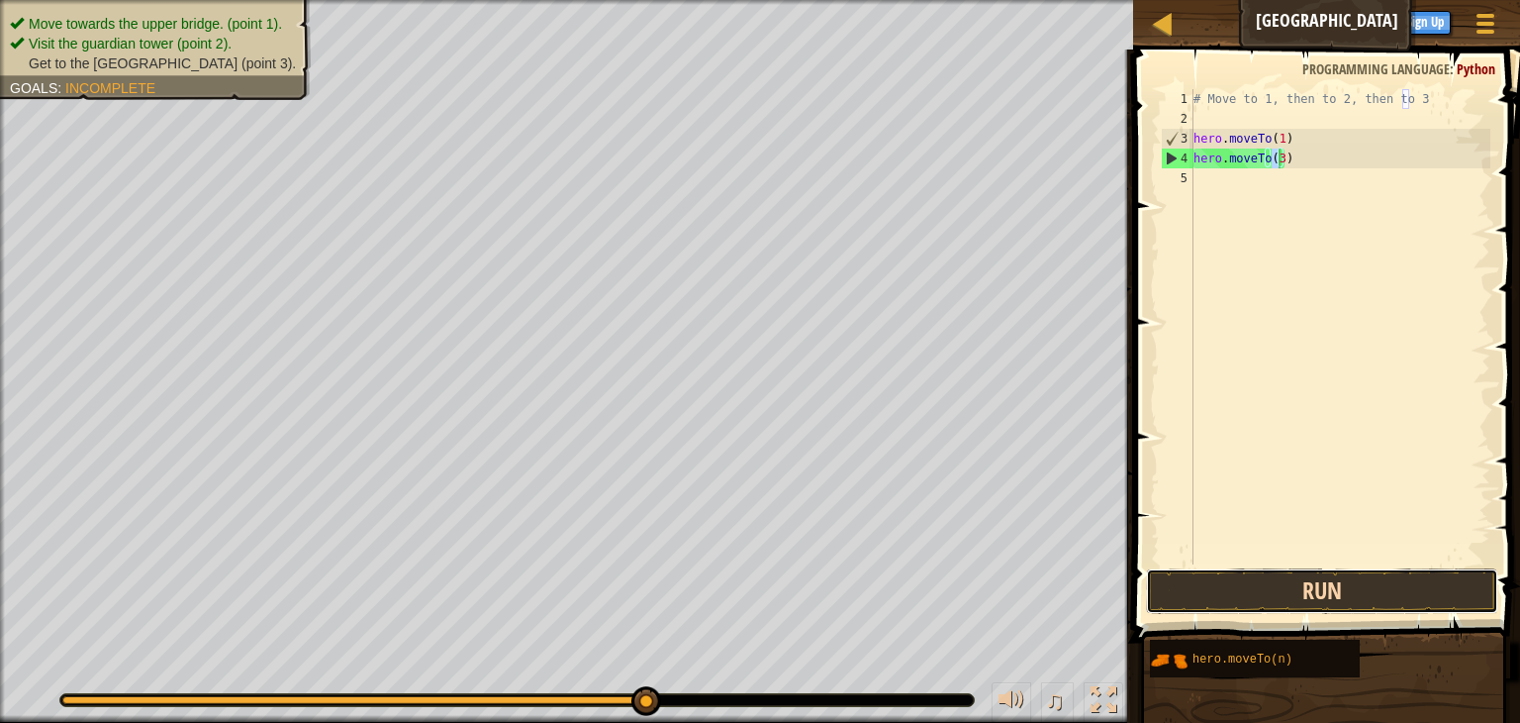
click at [1318, 587] on button "Run" at bounding box center [1322, 591] width 352 height 46
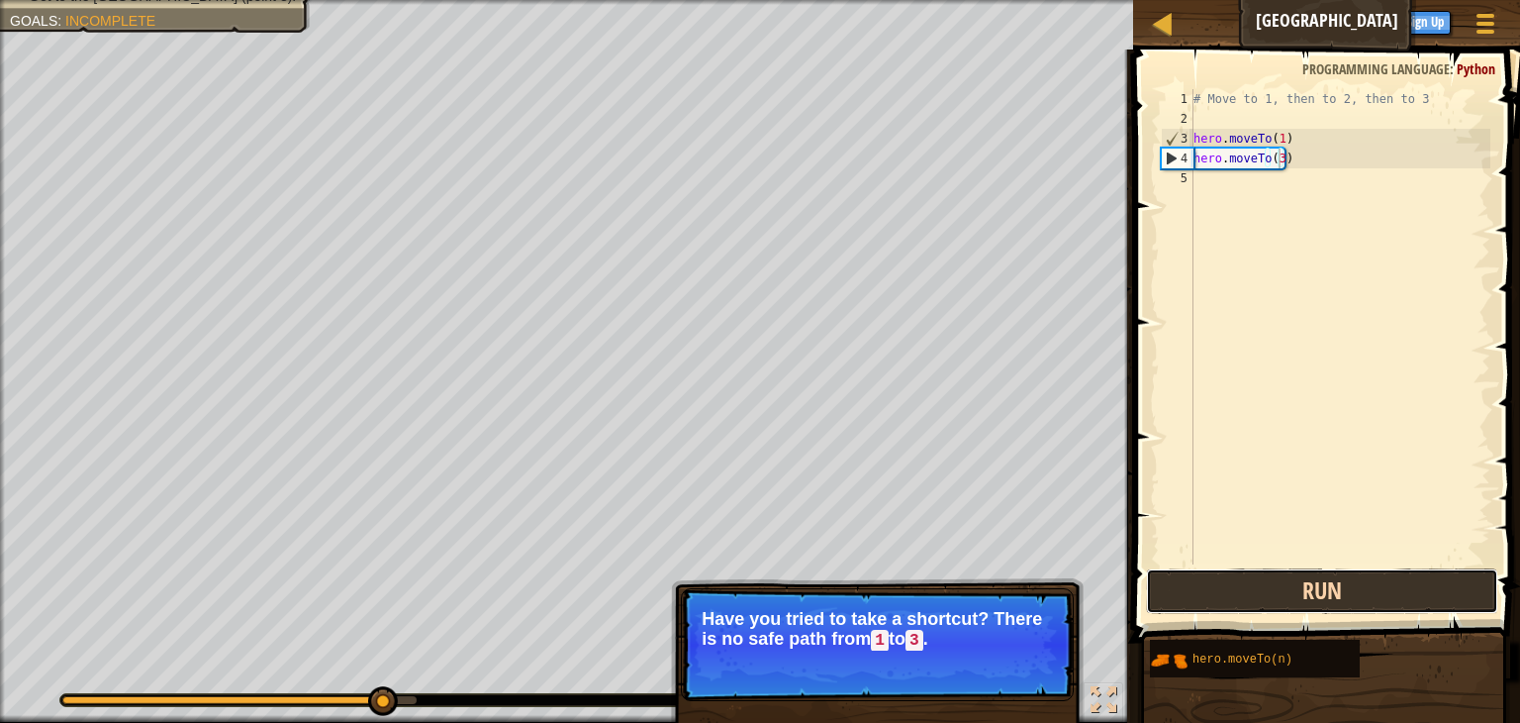
click at [1247, 600] on button "Run" at bounding box center [1322, 591] width 352 height 46
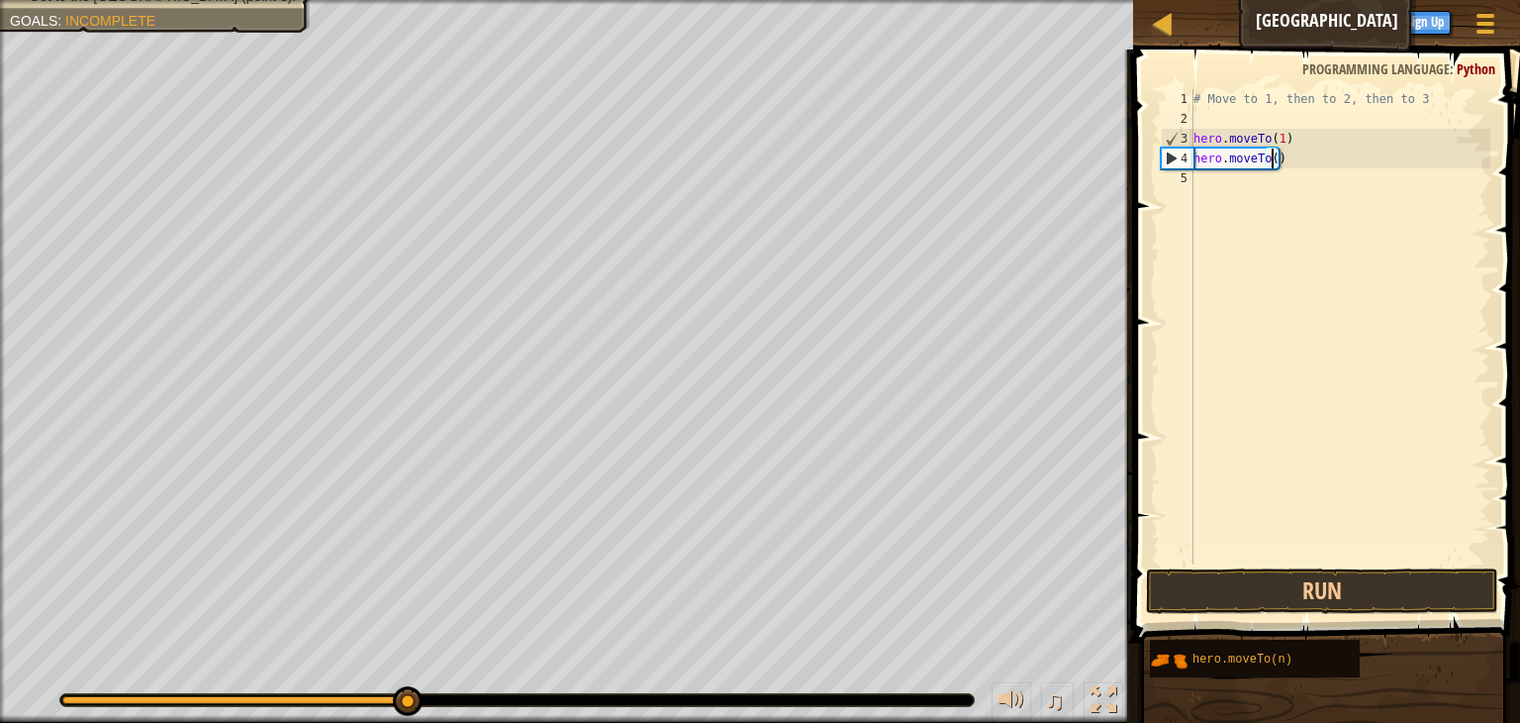
type textarea "hero.moveTo(2)"
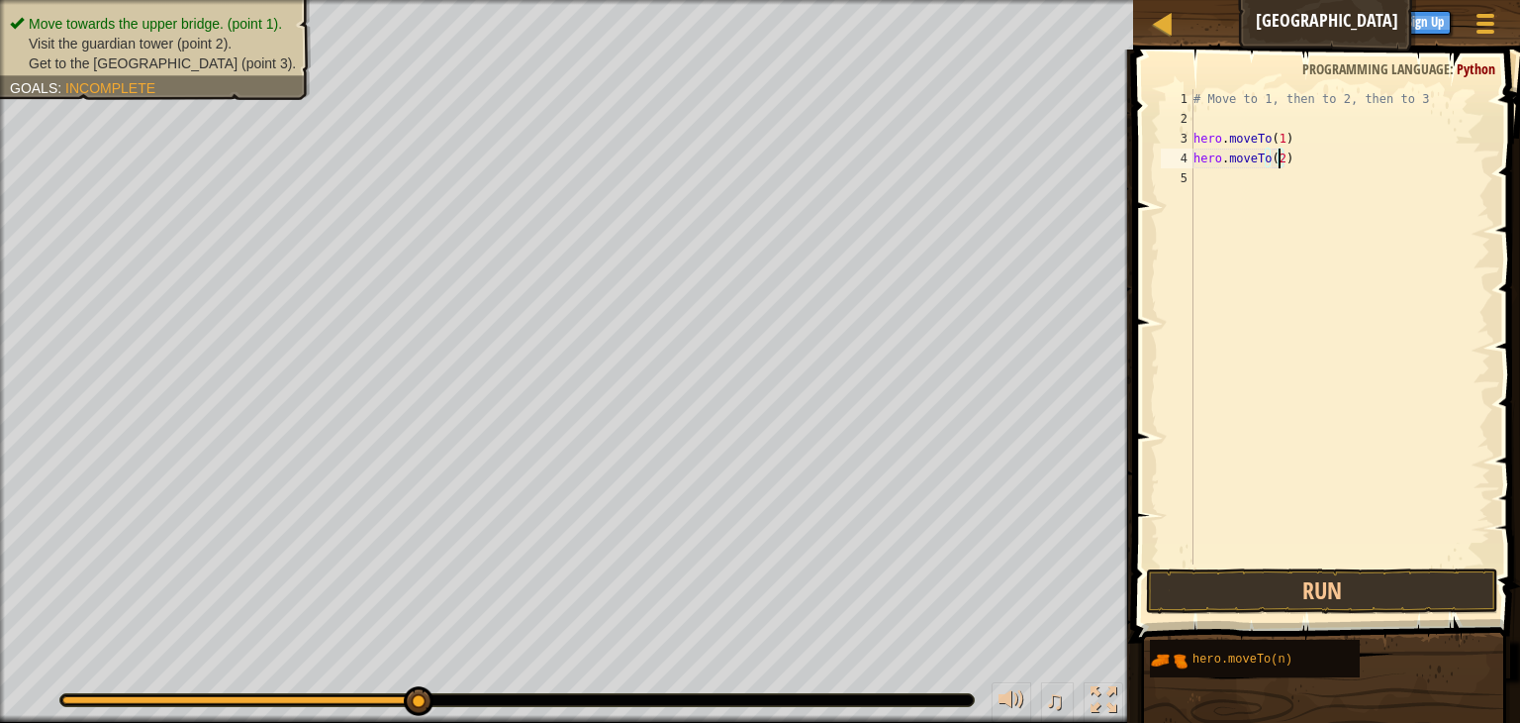
scroll to position [9, 0]
type textarea "hero.moveTo(3)"
click at [1337, 598] on button "Run" at bounding box center [1322, 591] width 352 height 46
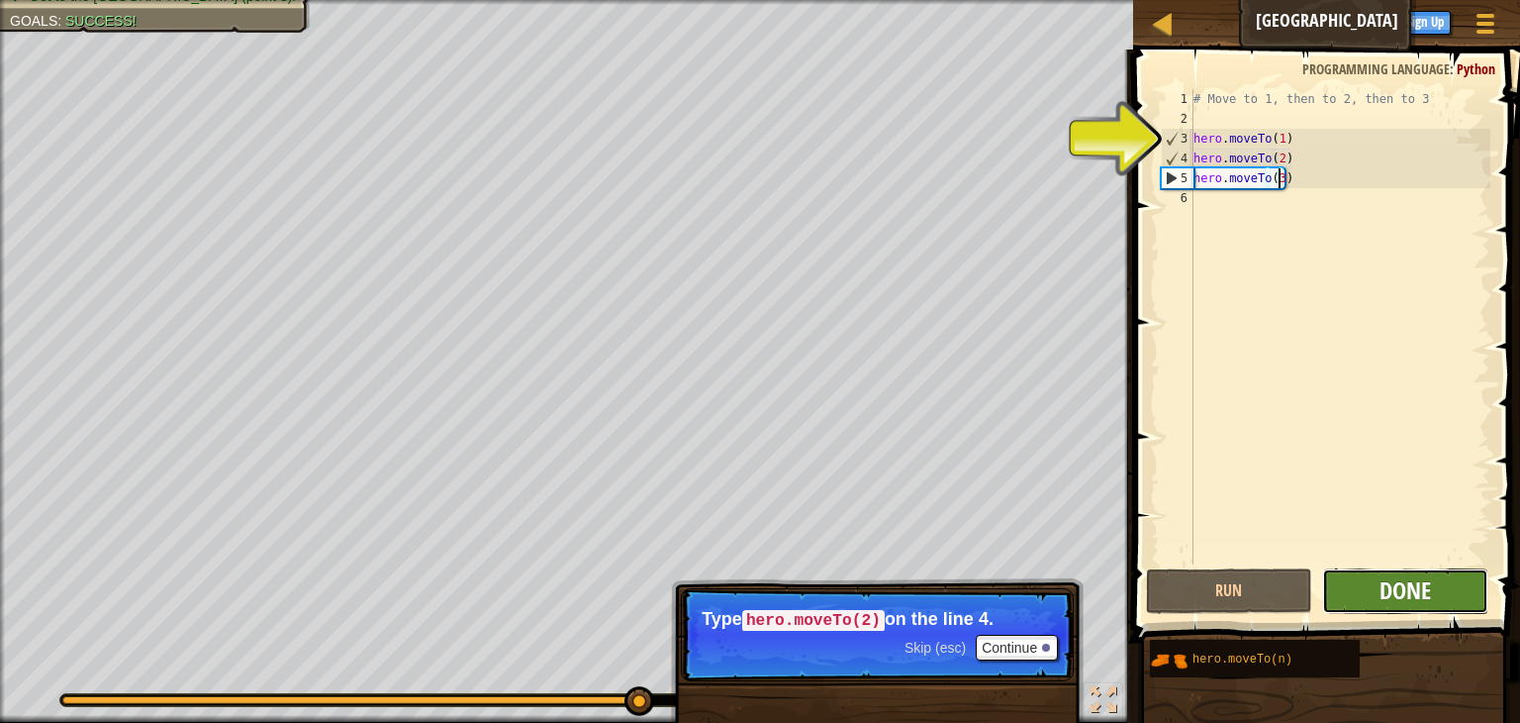
click at [1380, 582] on span "Done" at bounding box center [1405, 590] width 51 height 32
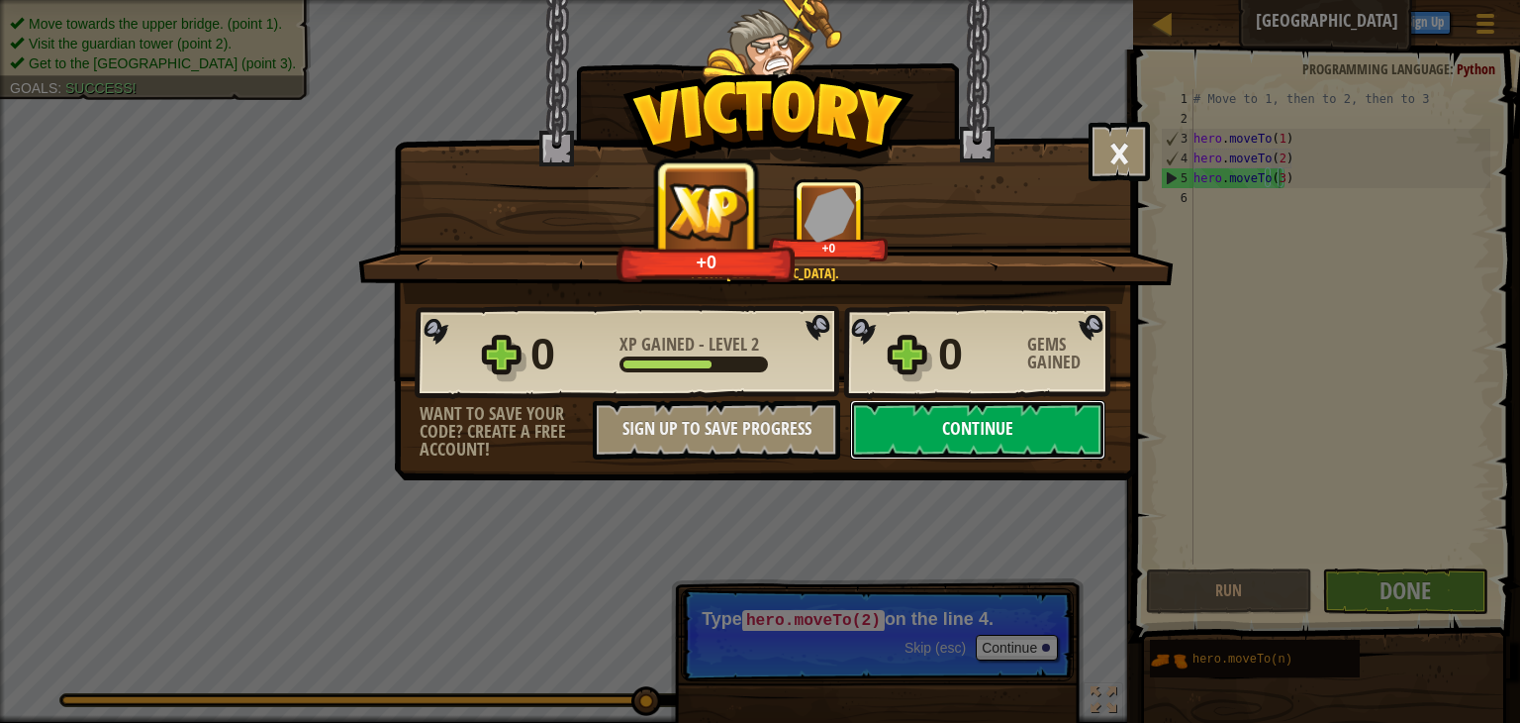
click at [1046, 436] on button "Continue" at bounding box center [977, 429] width 255 height 59
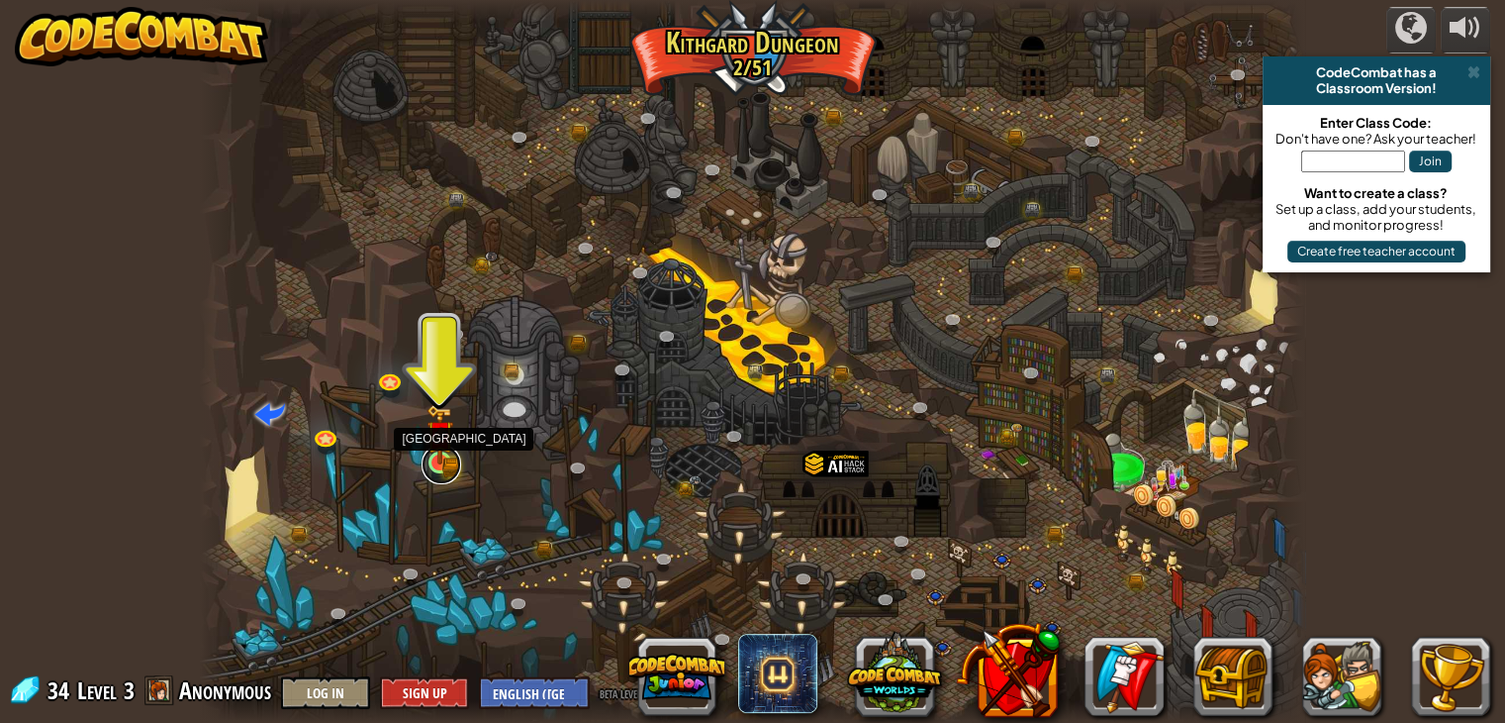
click at [444, 468] on link at bounding box center [442, 464] width 40 height 40
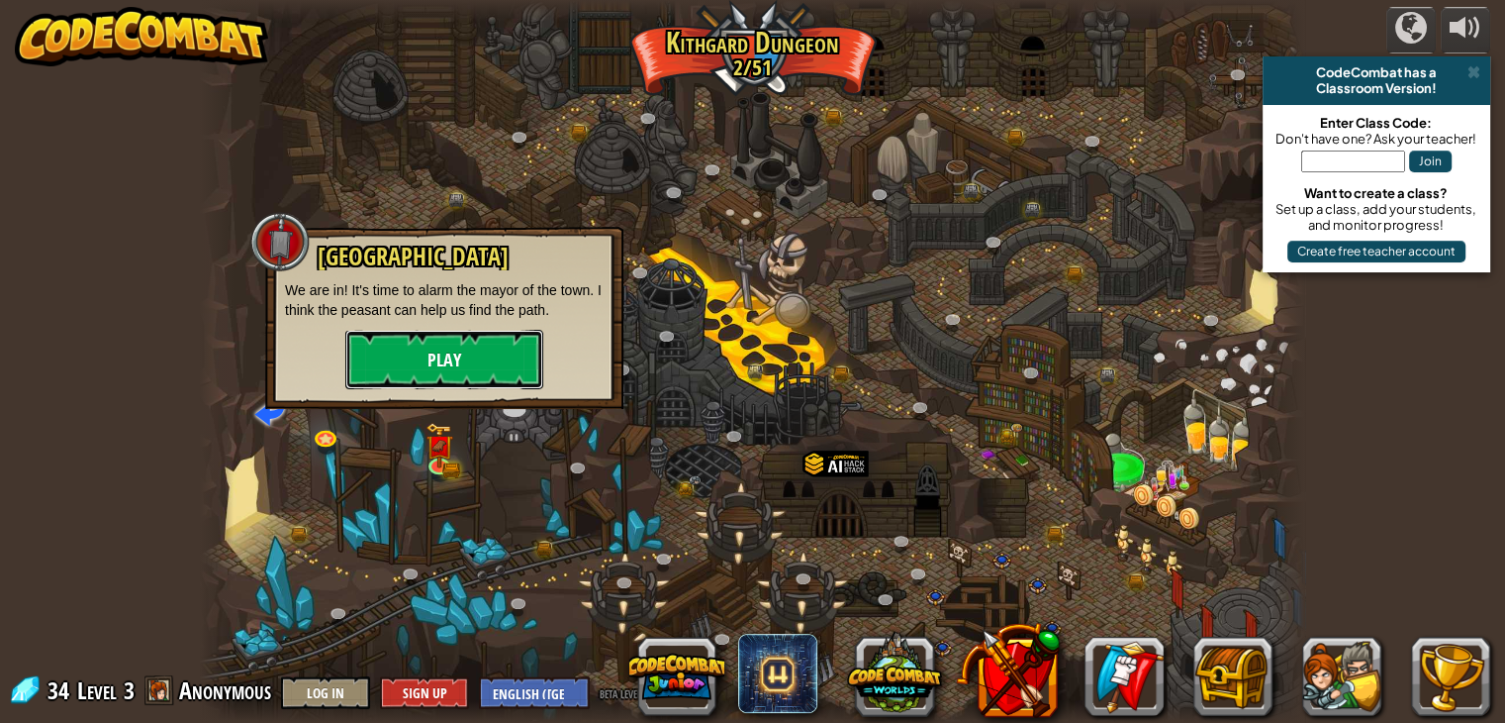
click at [439, 358] on button "Play" at bounding box center [444, 359] width 198 height 59
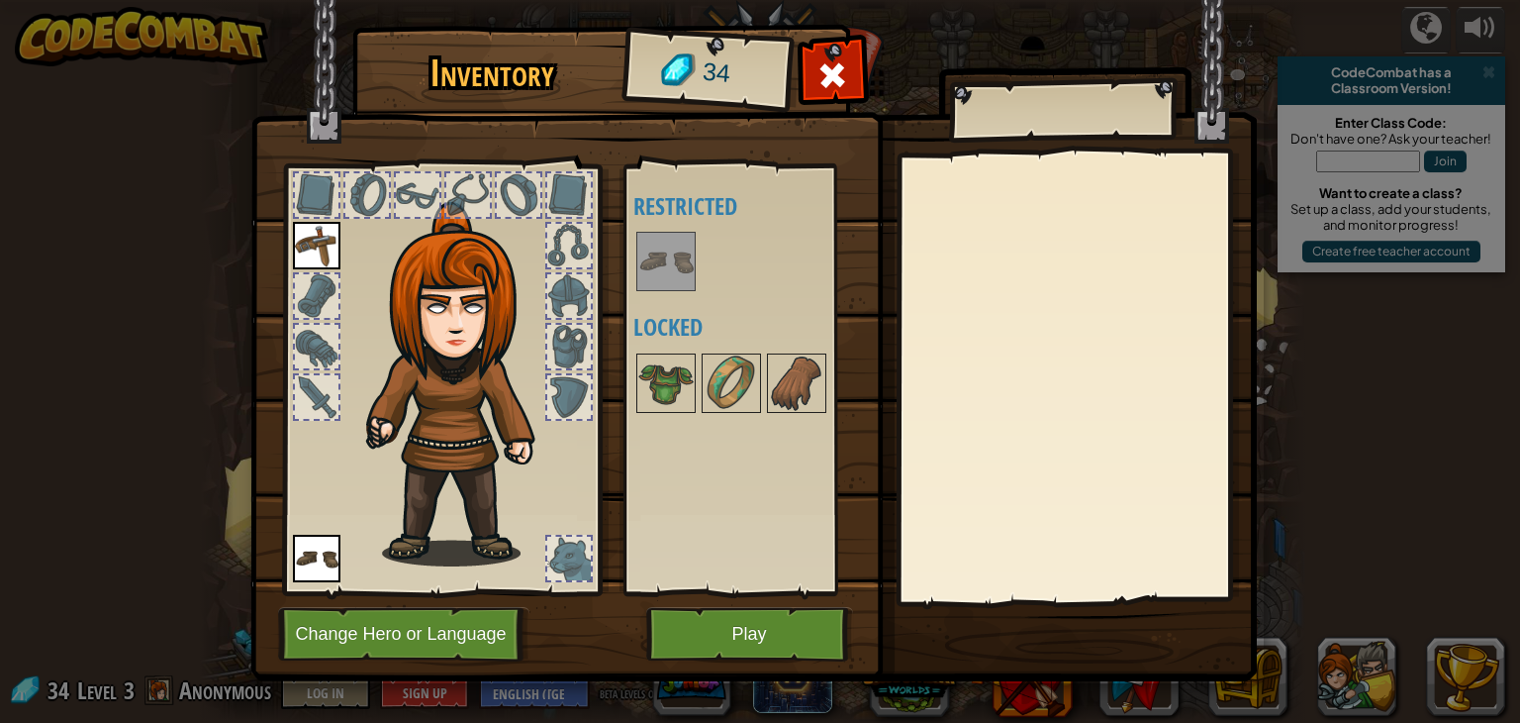
click at [666, 258] on img at bounding box center [665, 261] width 55 height 55
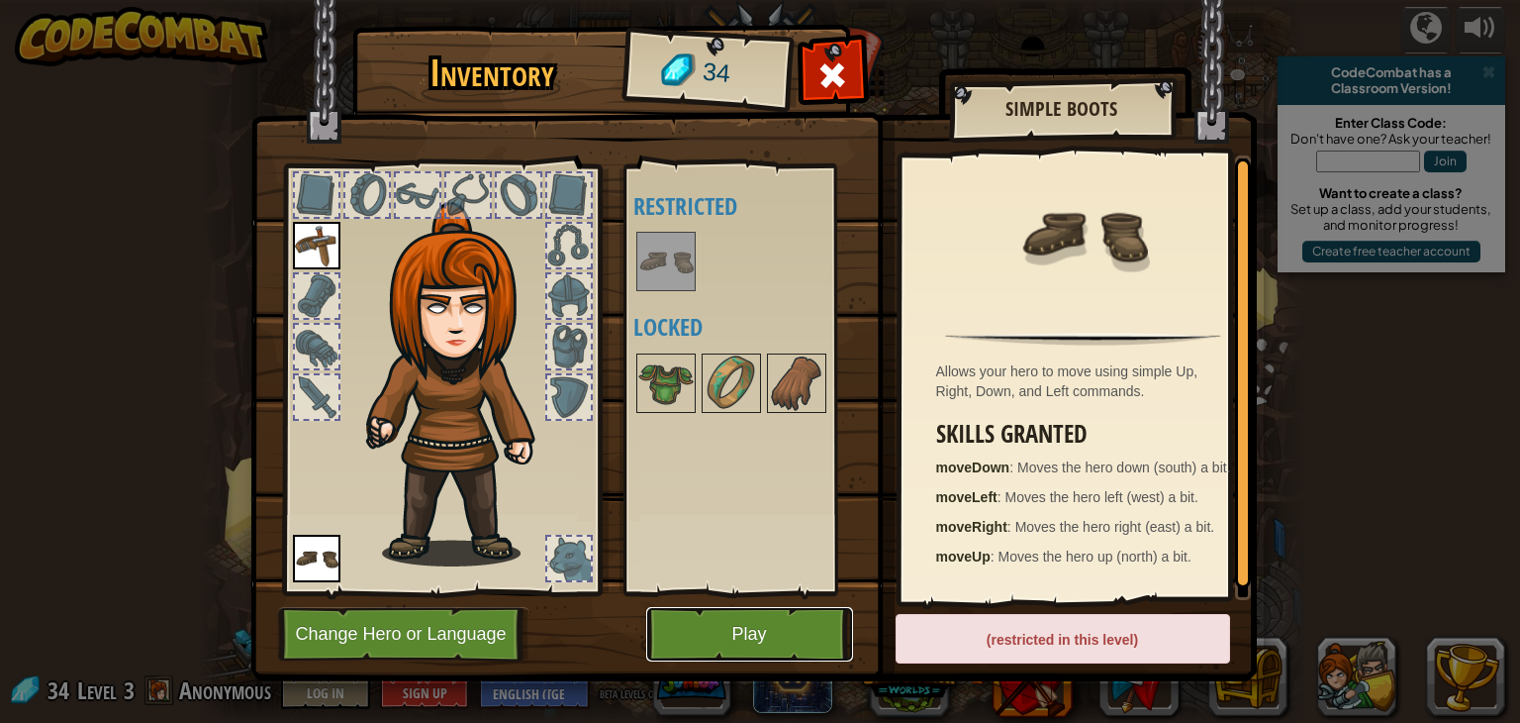
click at [795, 639] on button "Play" at bounding box center [749, 634] width 207 height 54
